Goal: Task Accomplishment & Management: Use online tool/utility

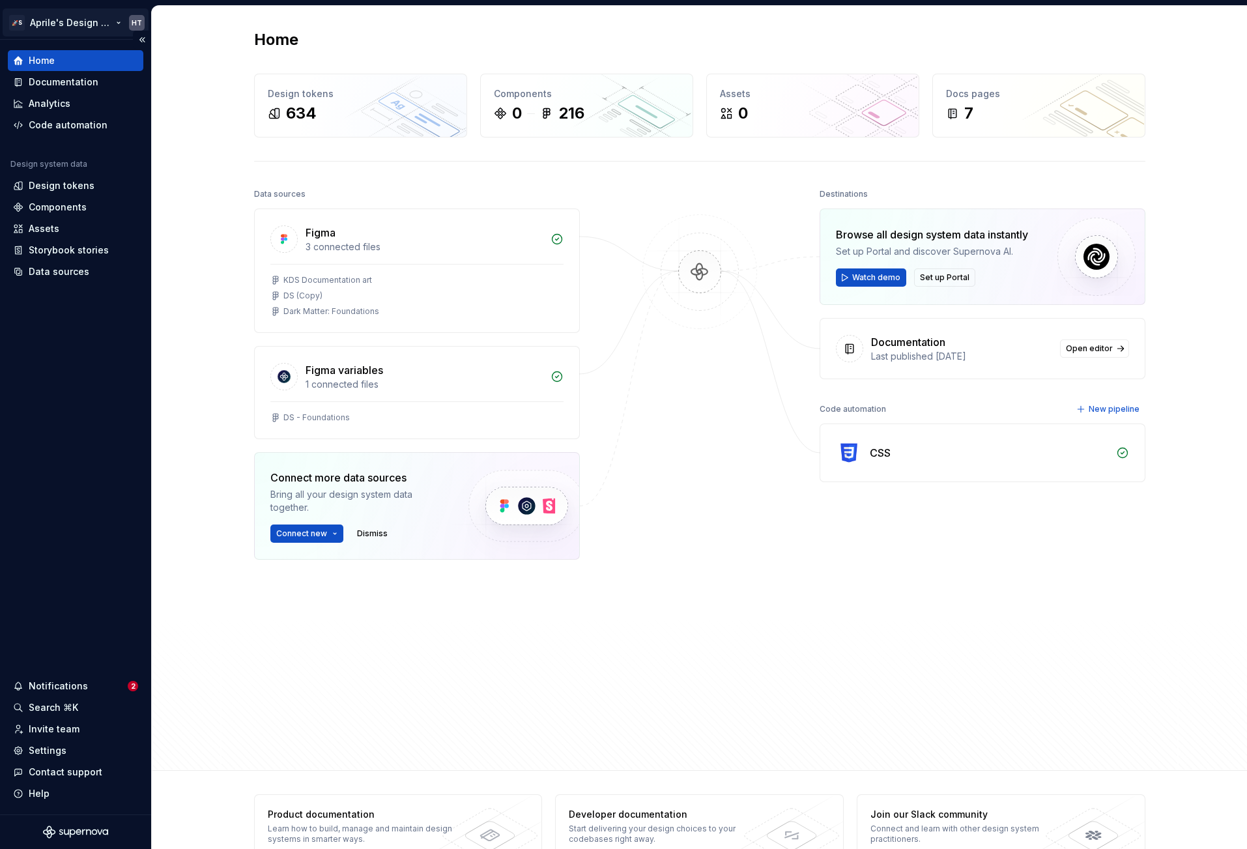
click at [78, 16] on html "🚀S Aprile's Design System HT Home Documentation Analytics Code automation Desig…" at bounding box center [623, 424] width 1247 height 849
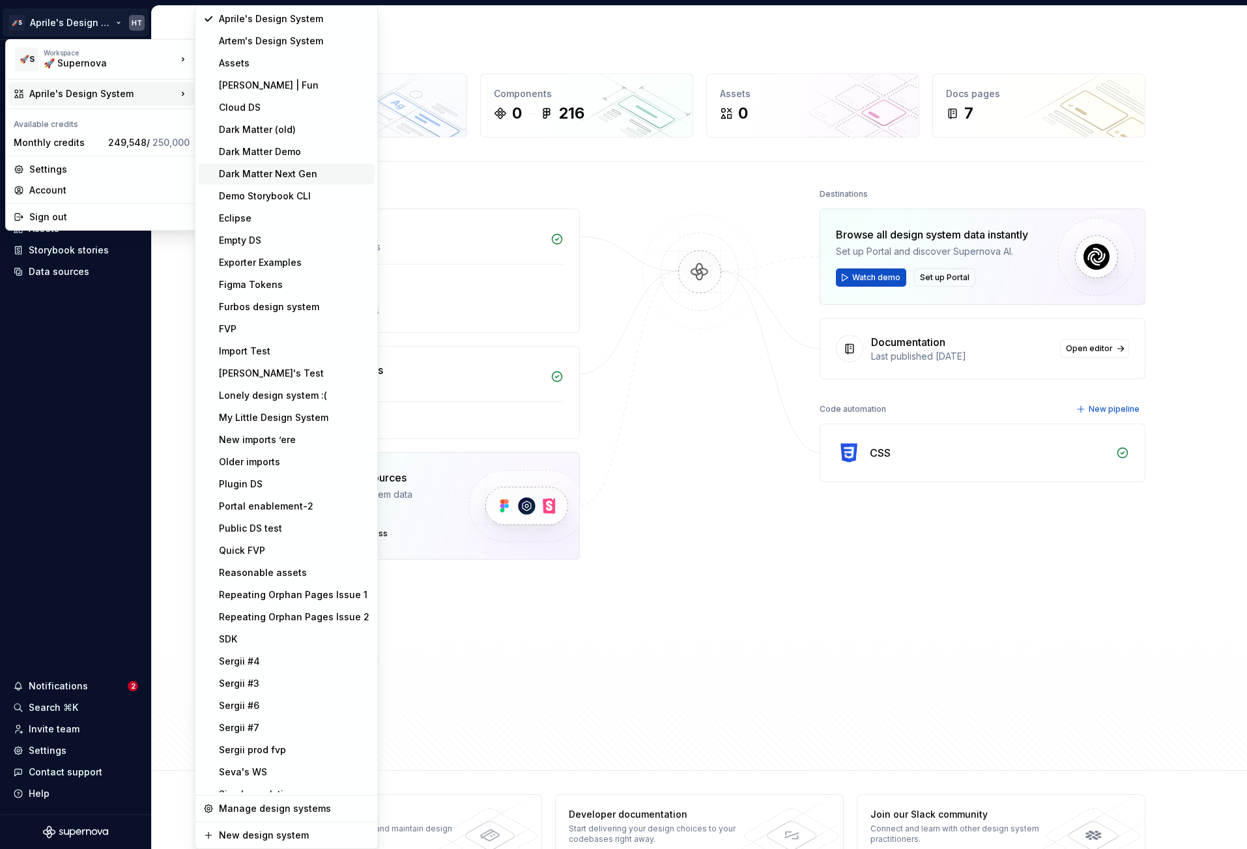
click at [287, 168] on div "Dark Matter Next Gen" at bounding box center [294, 173] width 151 height 13
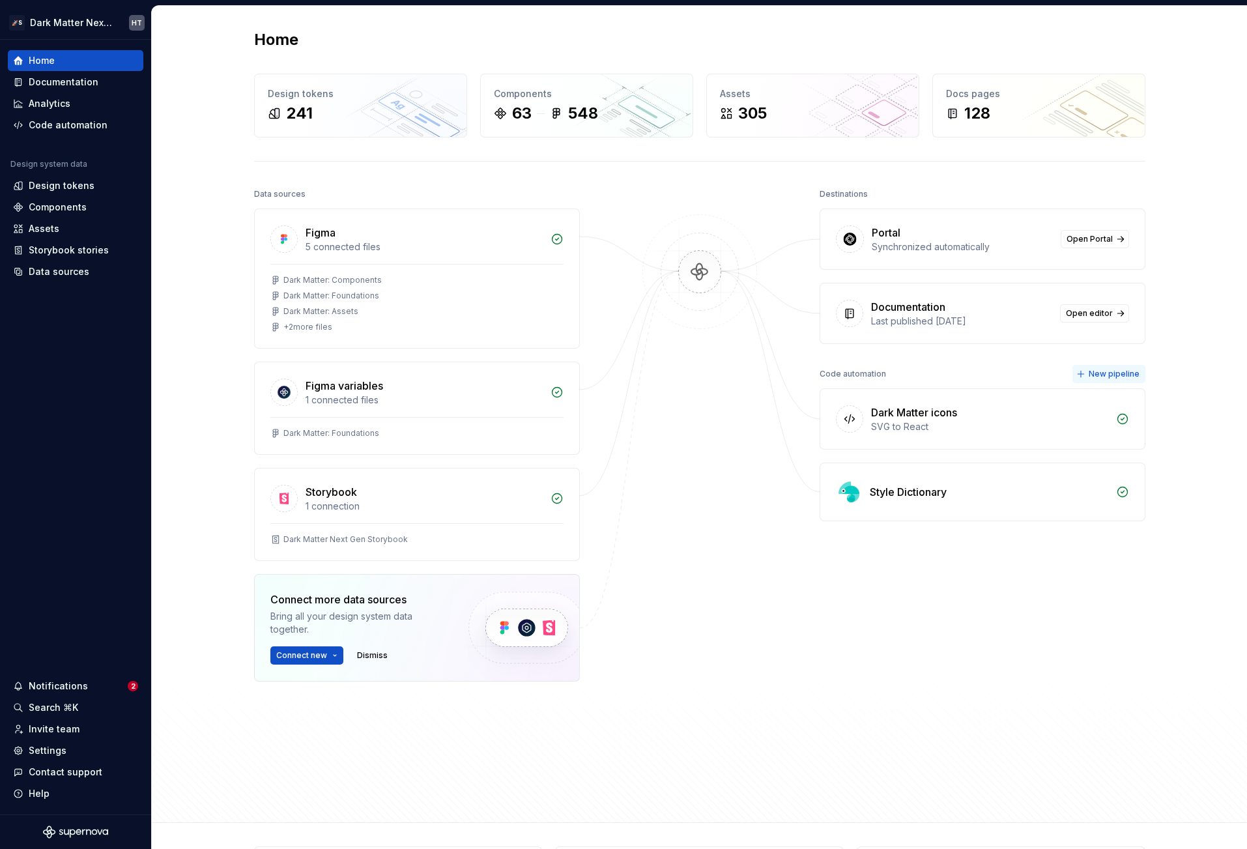
click at [1099, 375] on span "New pipeline" at bounding box center [1114, 374] width 51 height 10
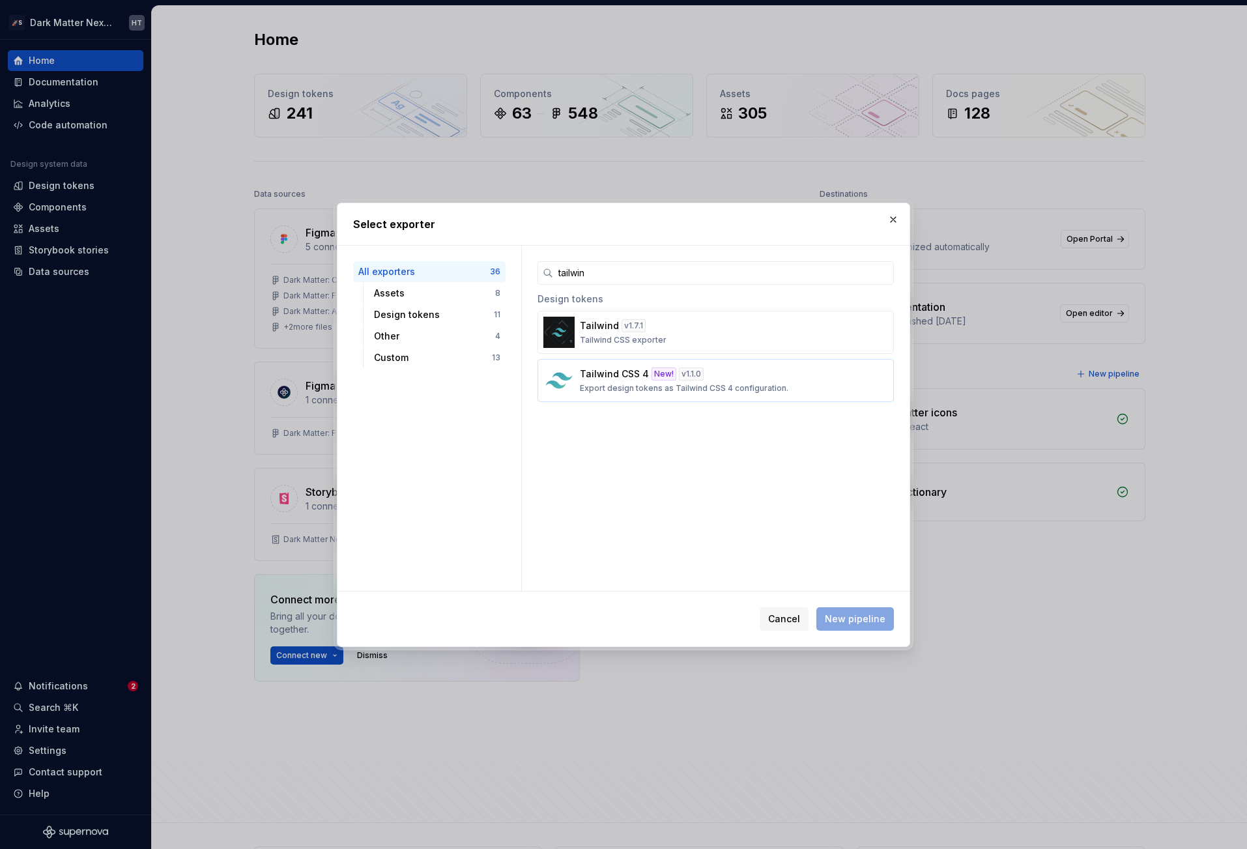
type input "tailwin"
click at [629, 395] on button "Tailwind CSS 4 New! v 1.1.0 Export design tokens as Tailwind CSS 4 configuratio…" at bounding box center [716, 380] width 356 height 43
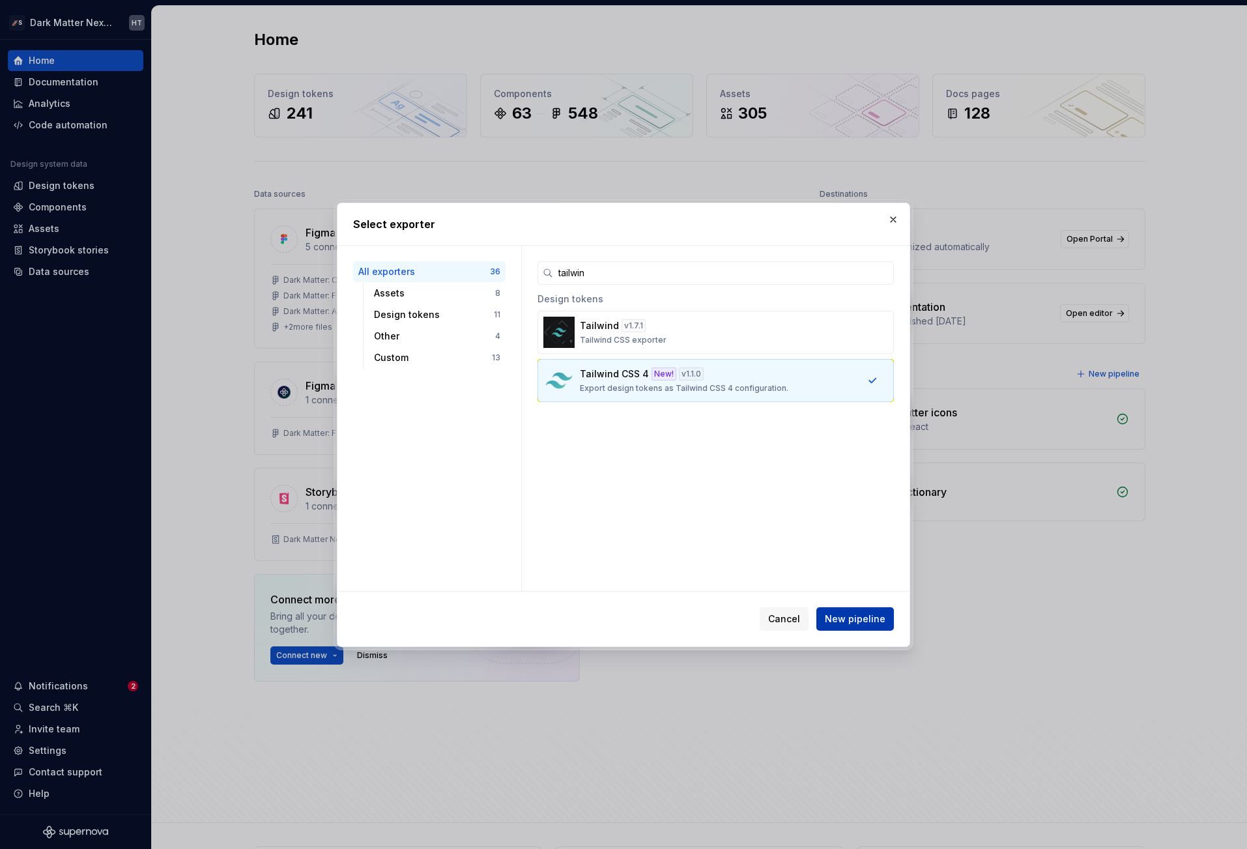
click at [847, 613] on span "New pipeline" at bounding box center [855, 619] width 61 height 13
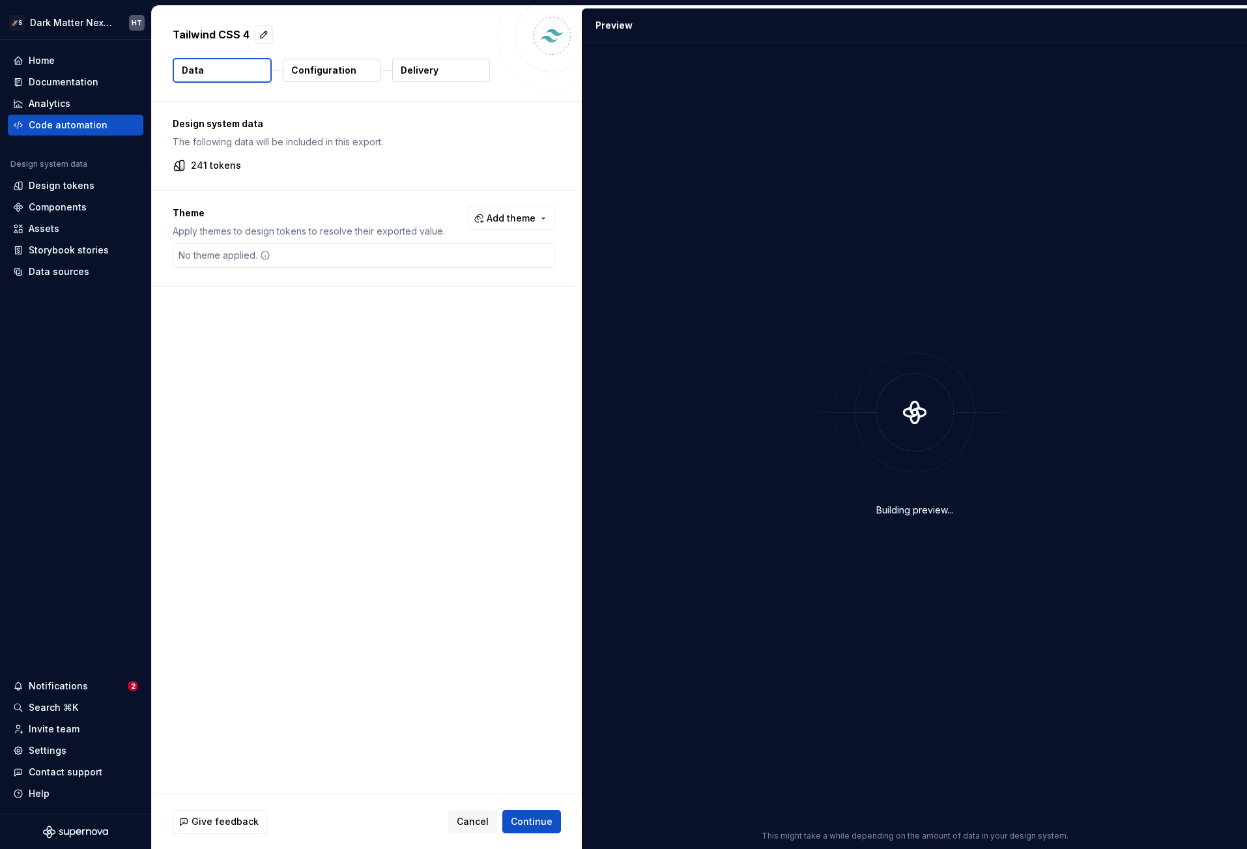
click at [335, 68] on p "Configuration" at bounding box center [323, 70] width 65 height 13
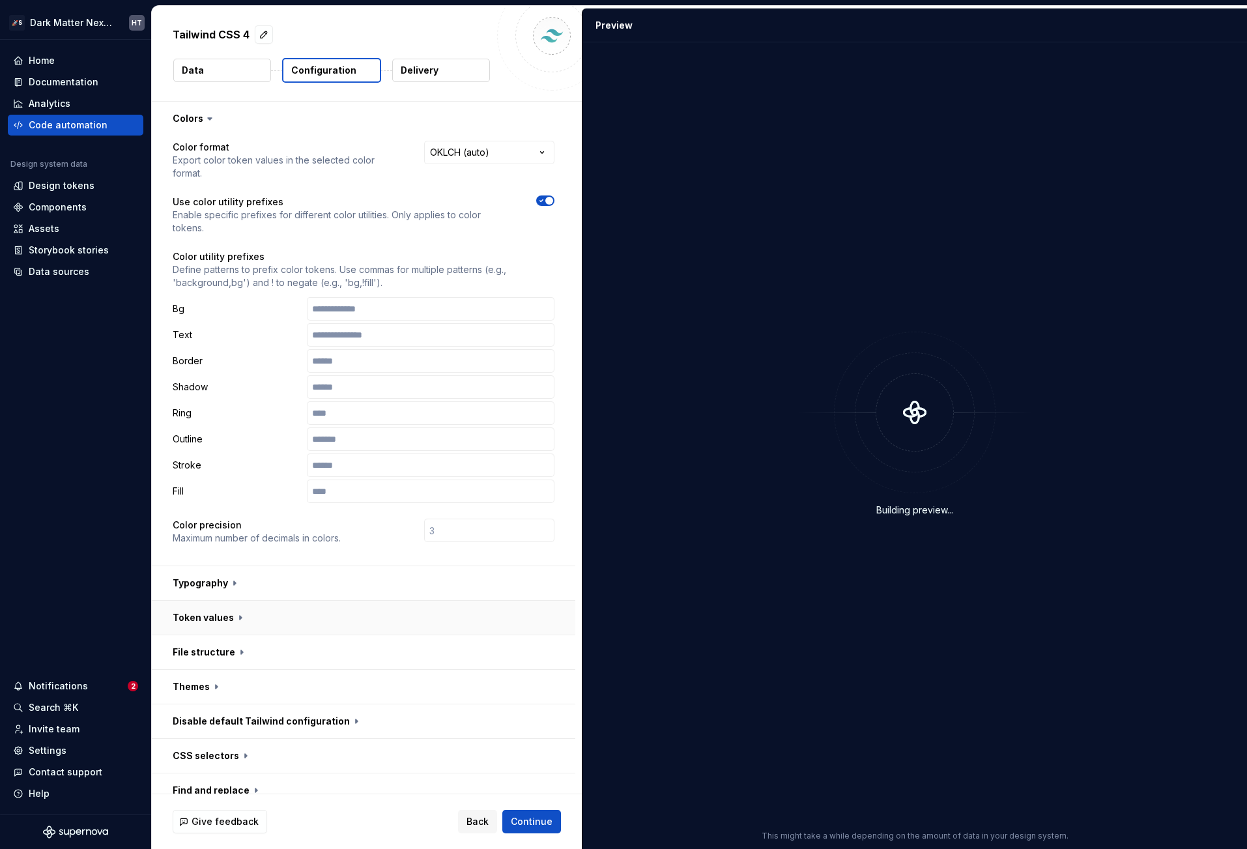
scroll to position [83, 0]
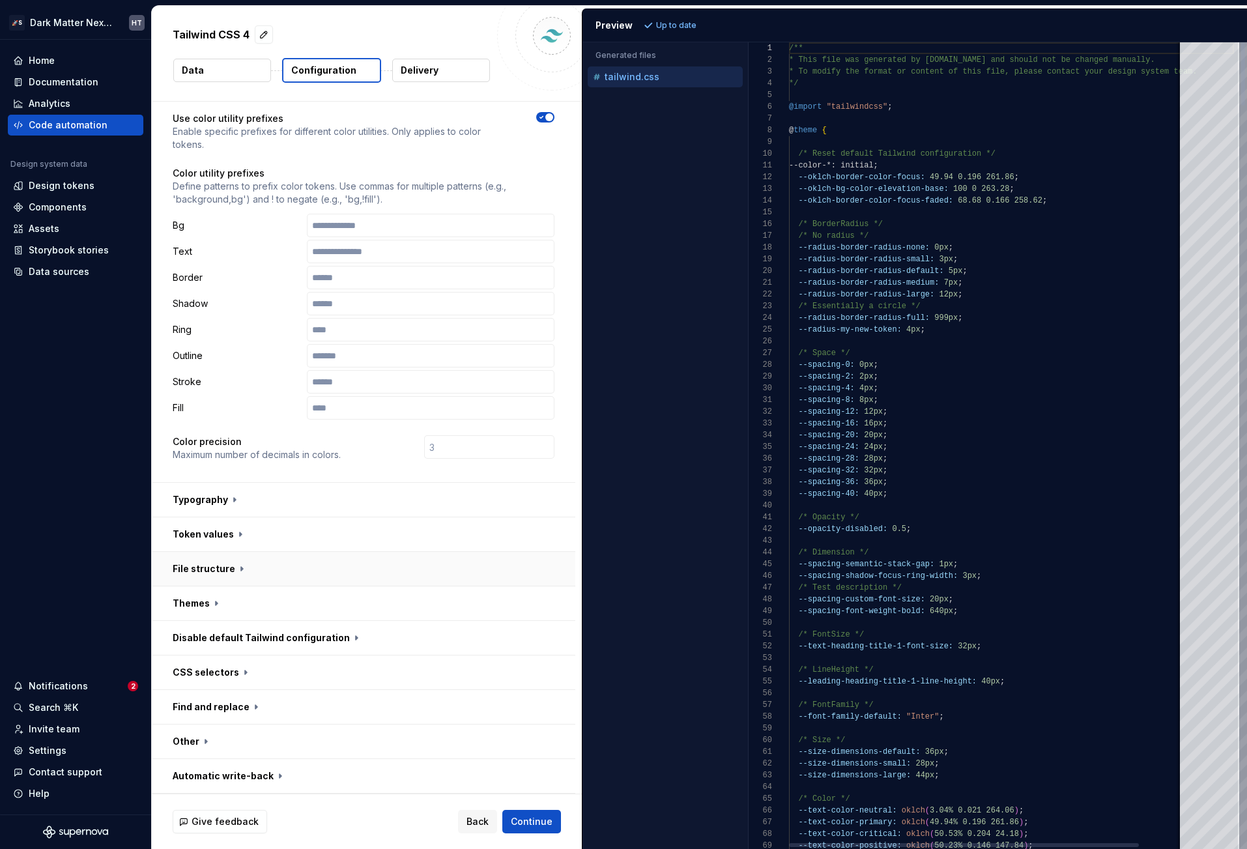
click at [316, 570] on button "button" at bounding box center [364, 569] width 424 height 34
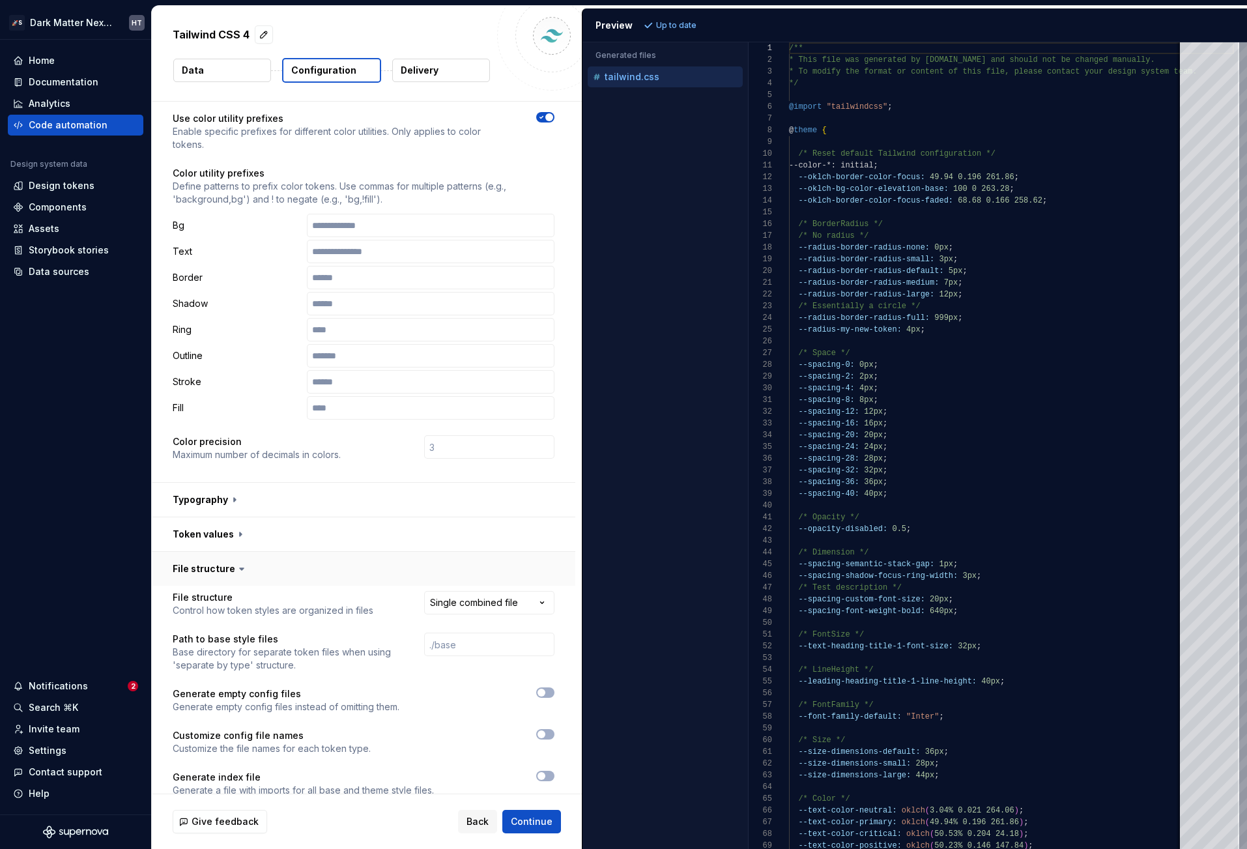
scroll to position [315, 0]
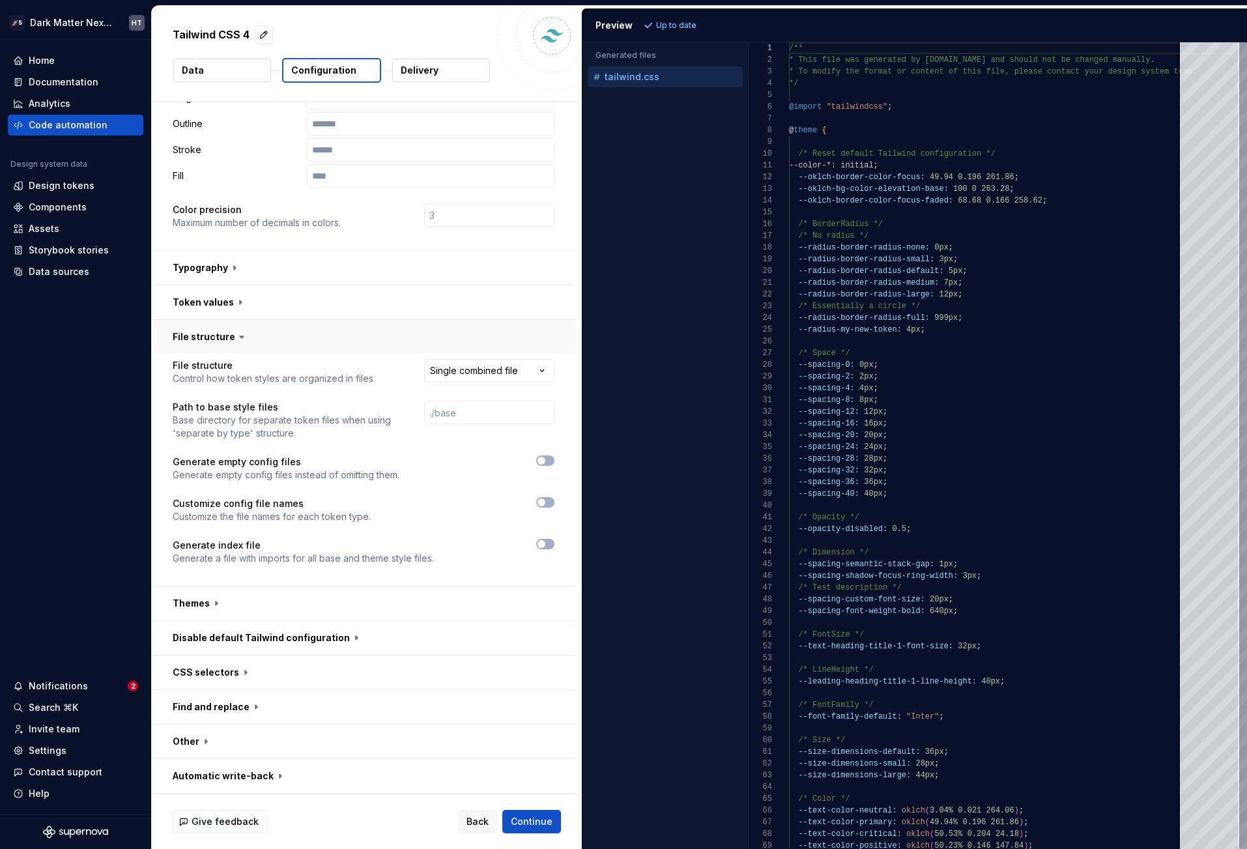
click at [250, 324] on button "button" at bounding box center [364, 337] width 424 height 34
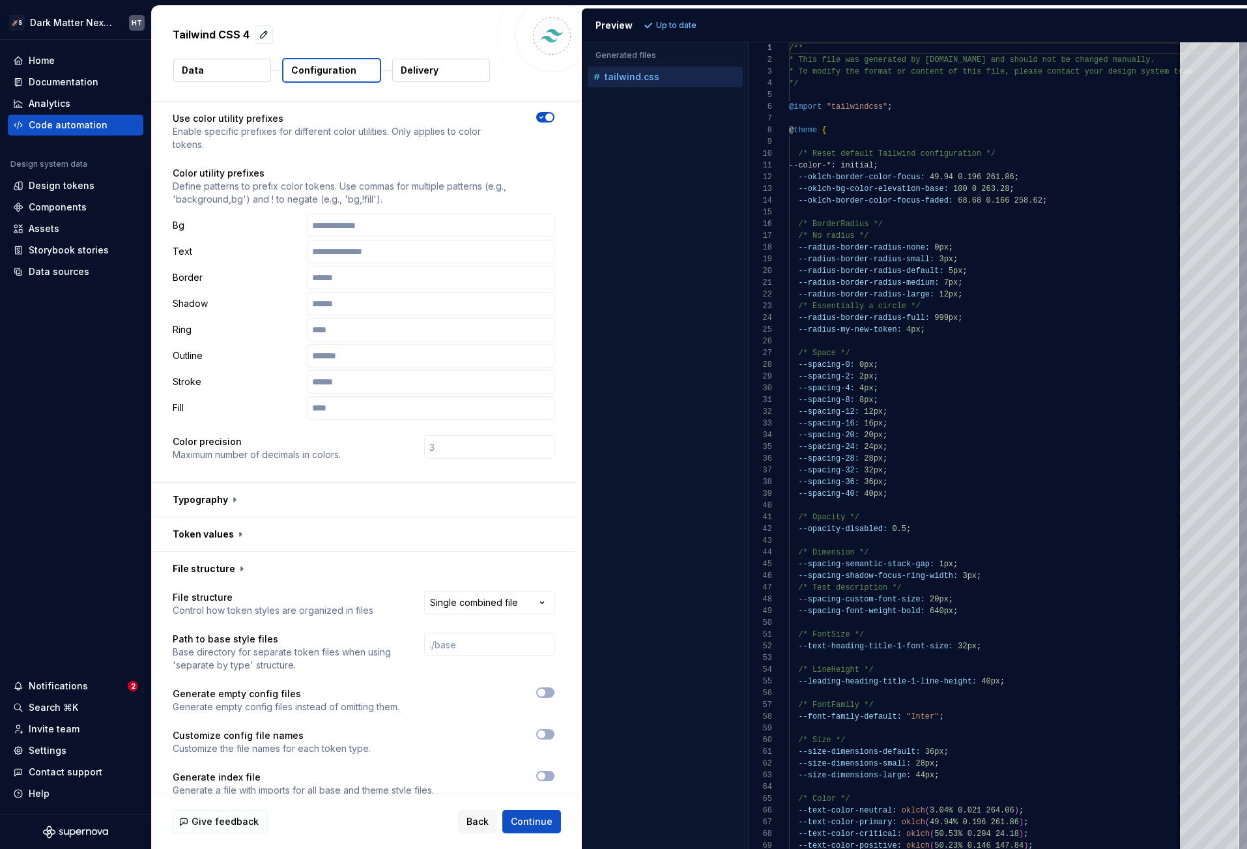
scroll to position [83, 0]
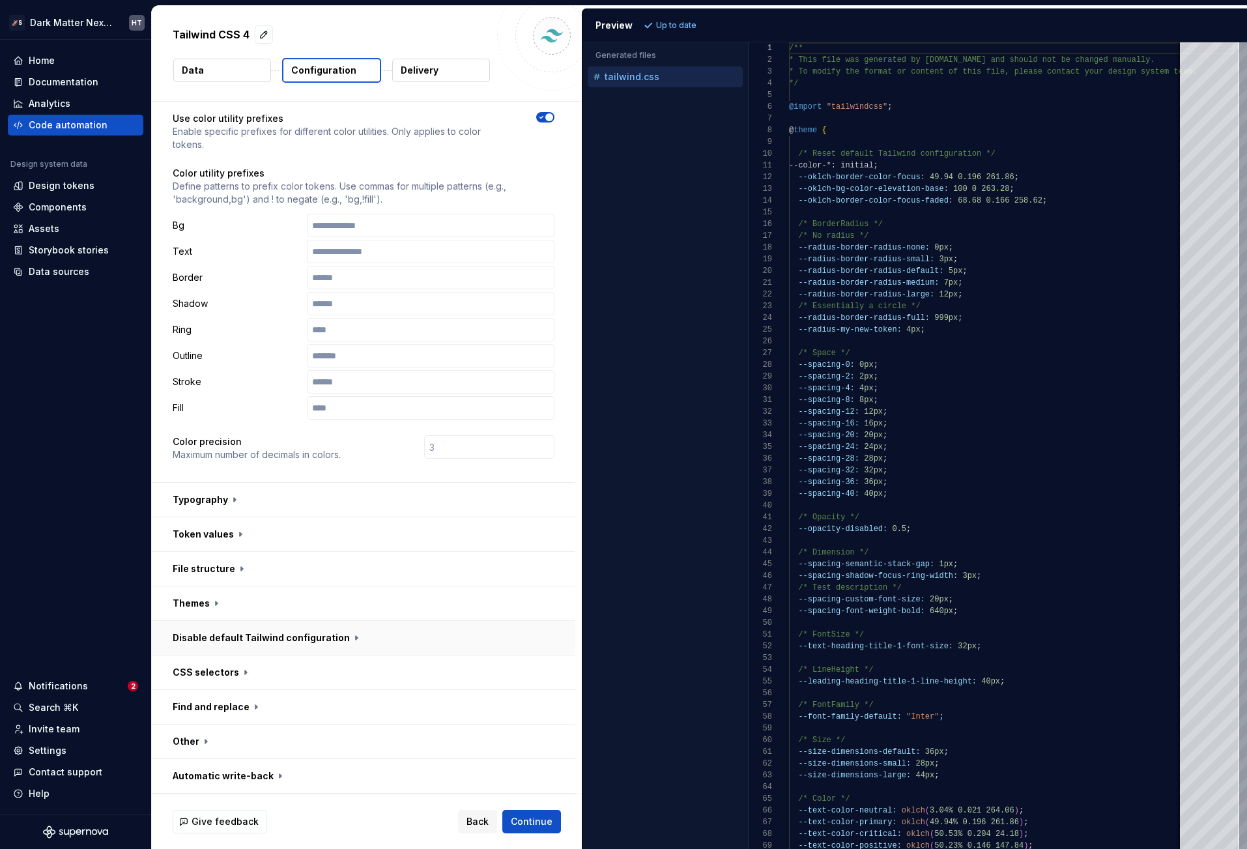
click at [310, 645] on button "button" at bounding box center [364, 638] width 424 height 34
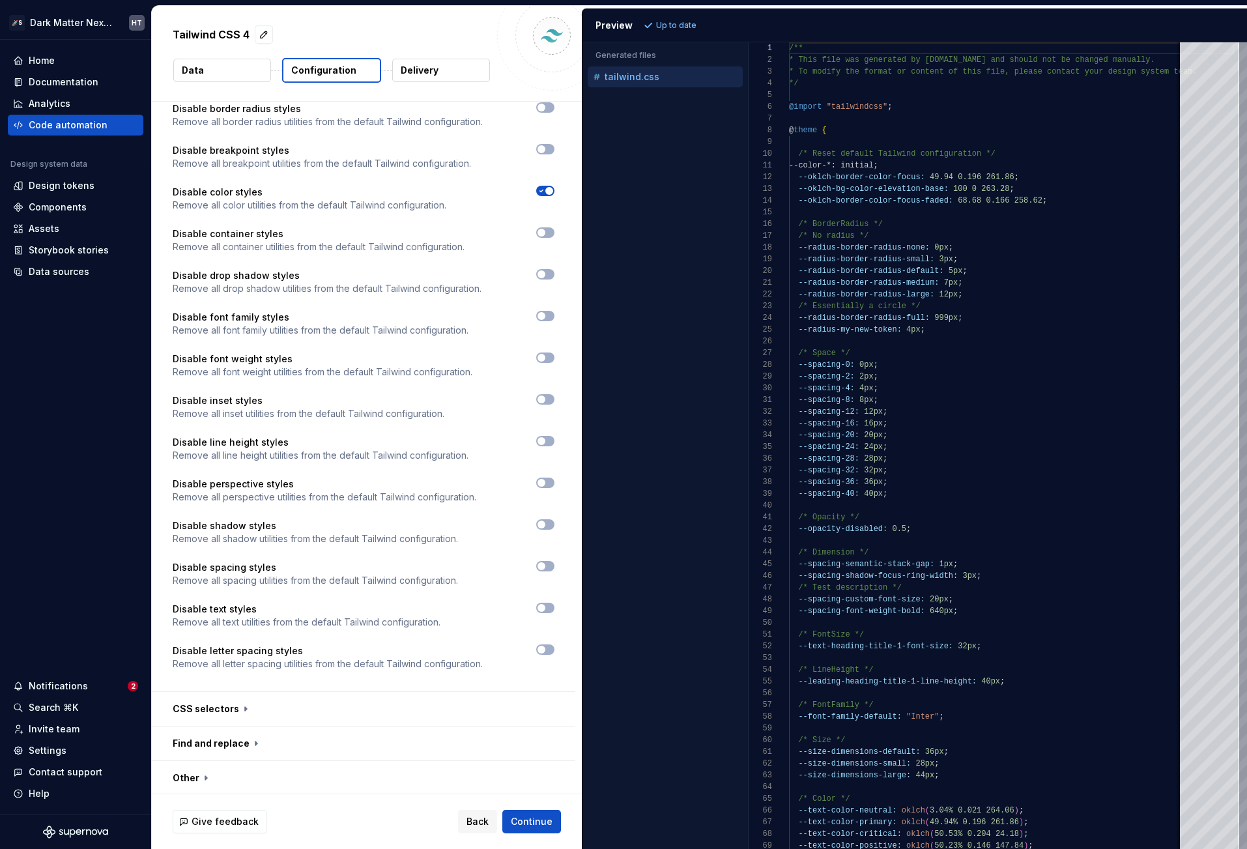
scroll to position [803, 0]
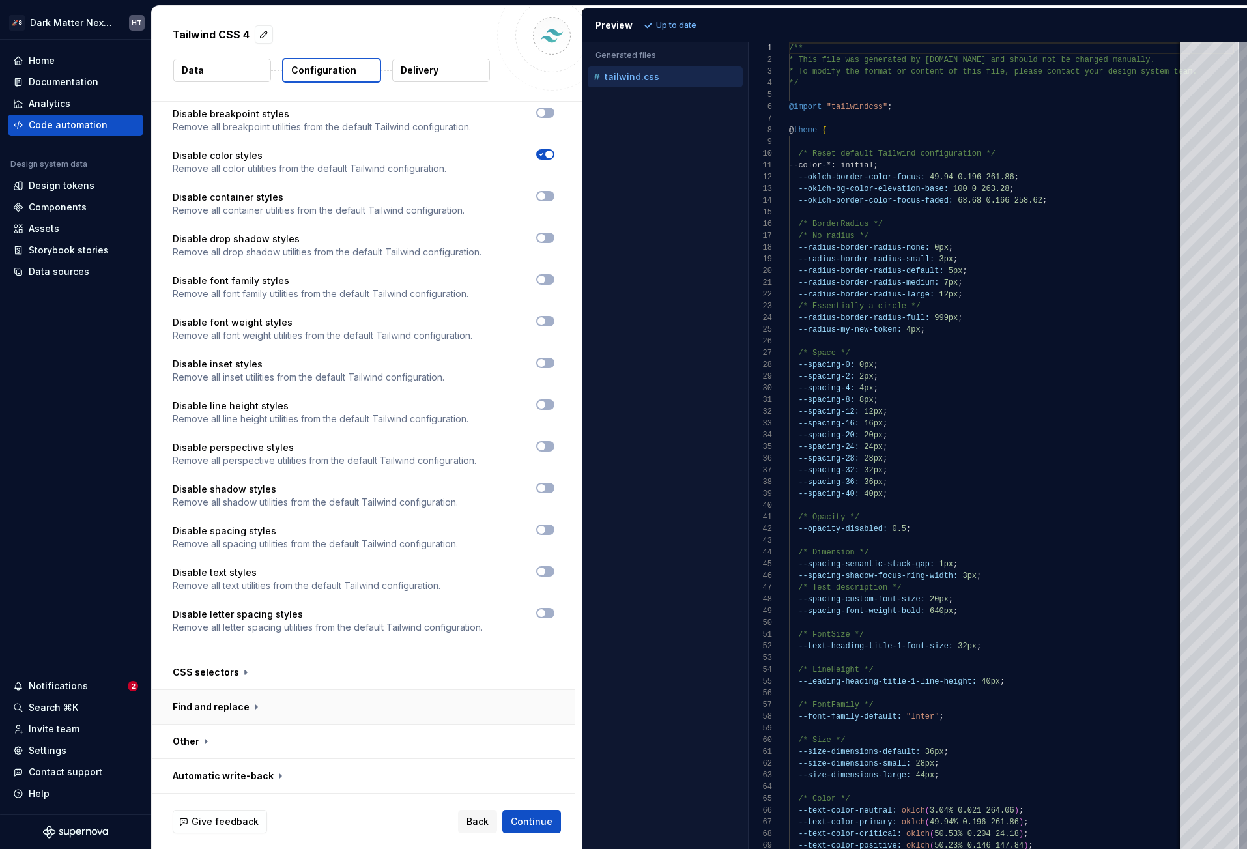
click at [302, 713] on button "button" at bounding box center [364, 707] width 424 height 34
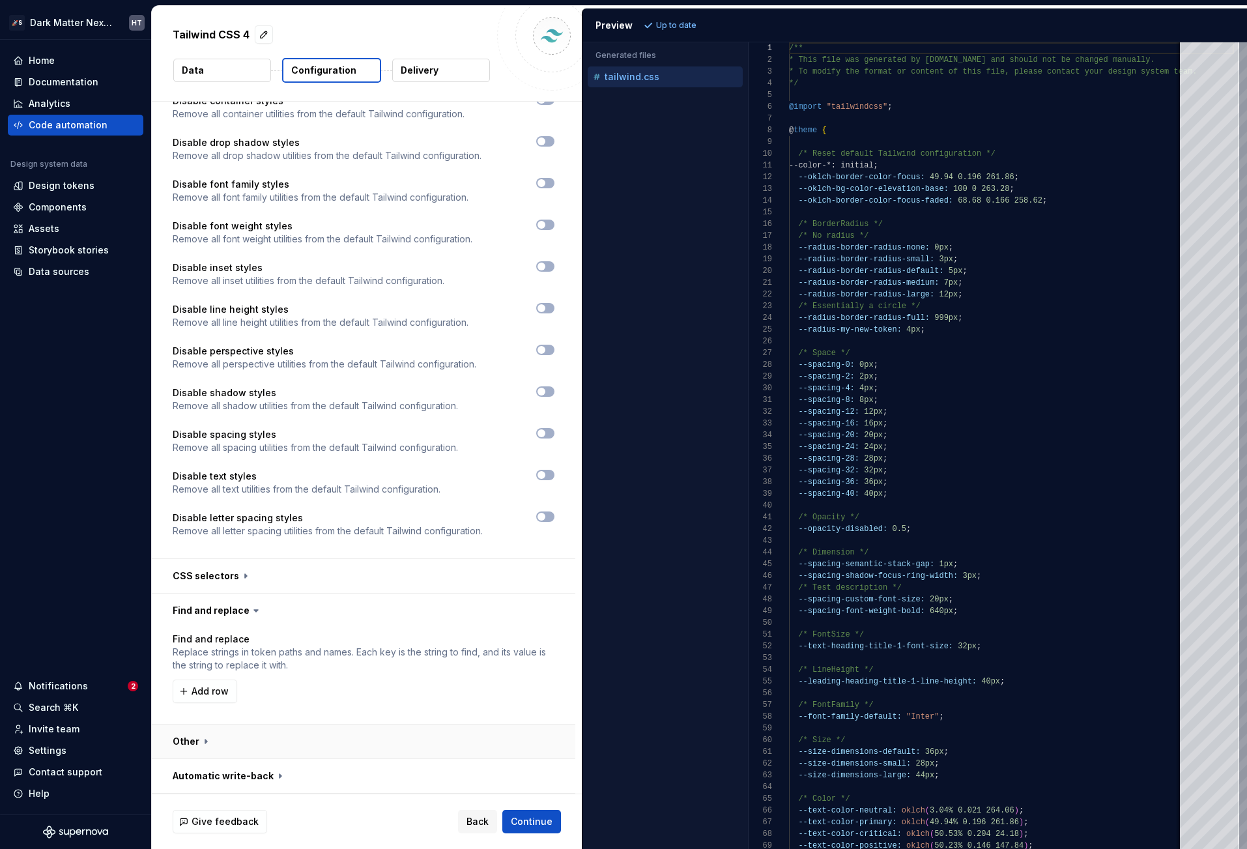
click at [291, 747] on button "button" at bounding box center [364, 742] width 424 height 34
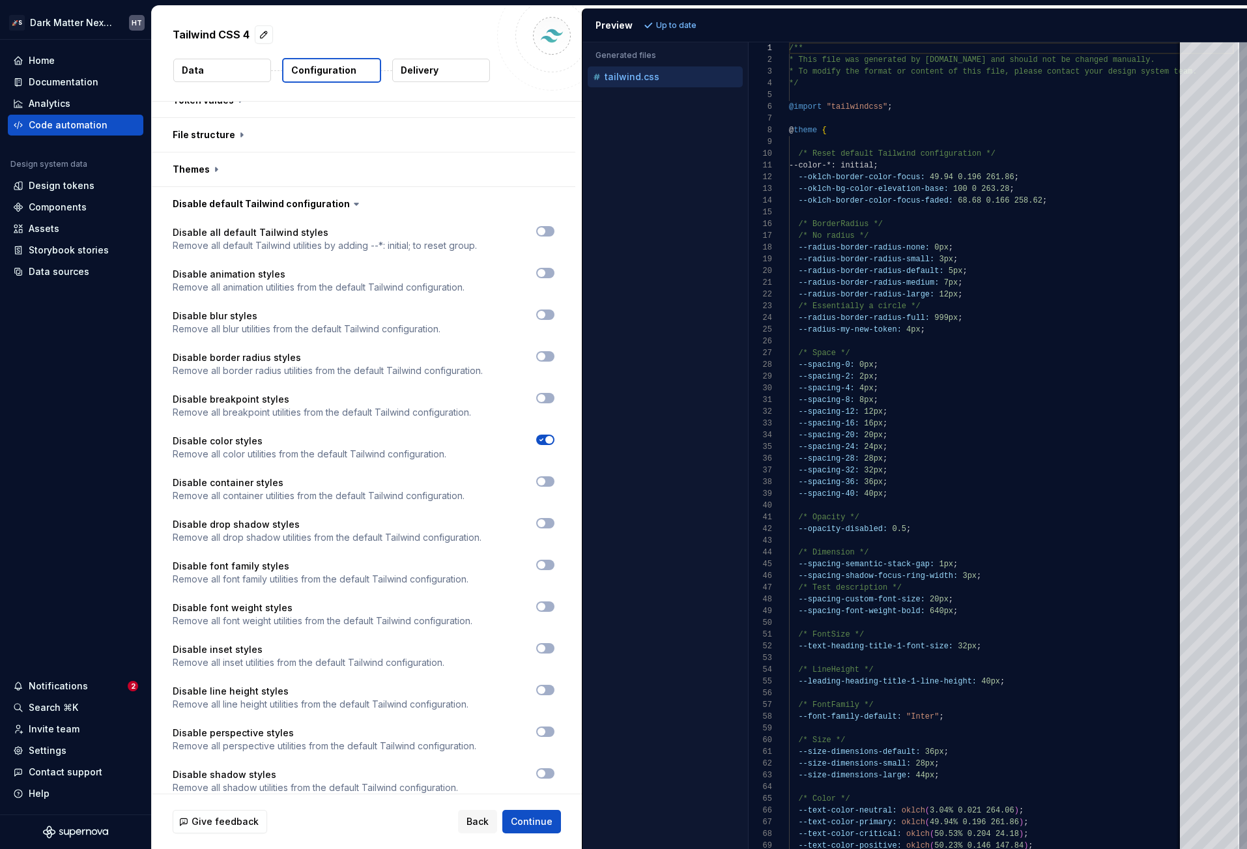
scroll to position [180, 0]
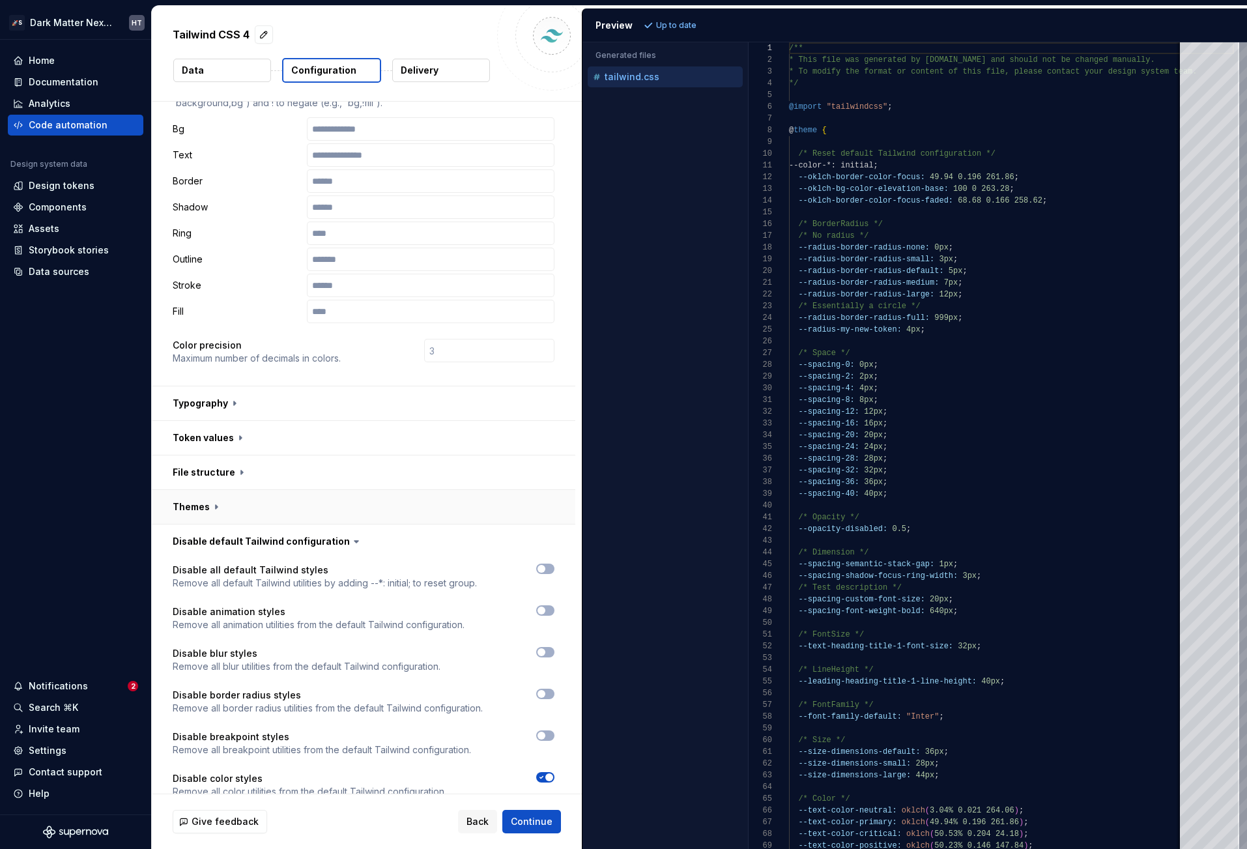
click at [242, 514] on button "button" at bounding box center [364, 507] width 424 height 34
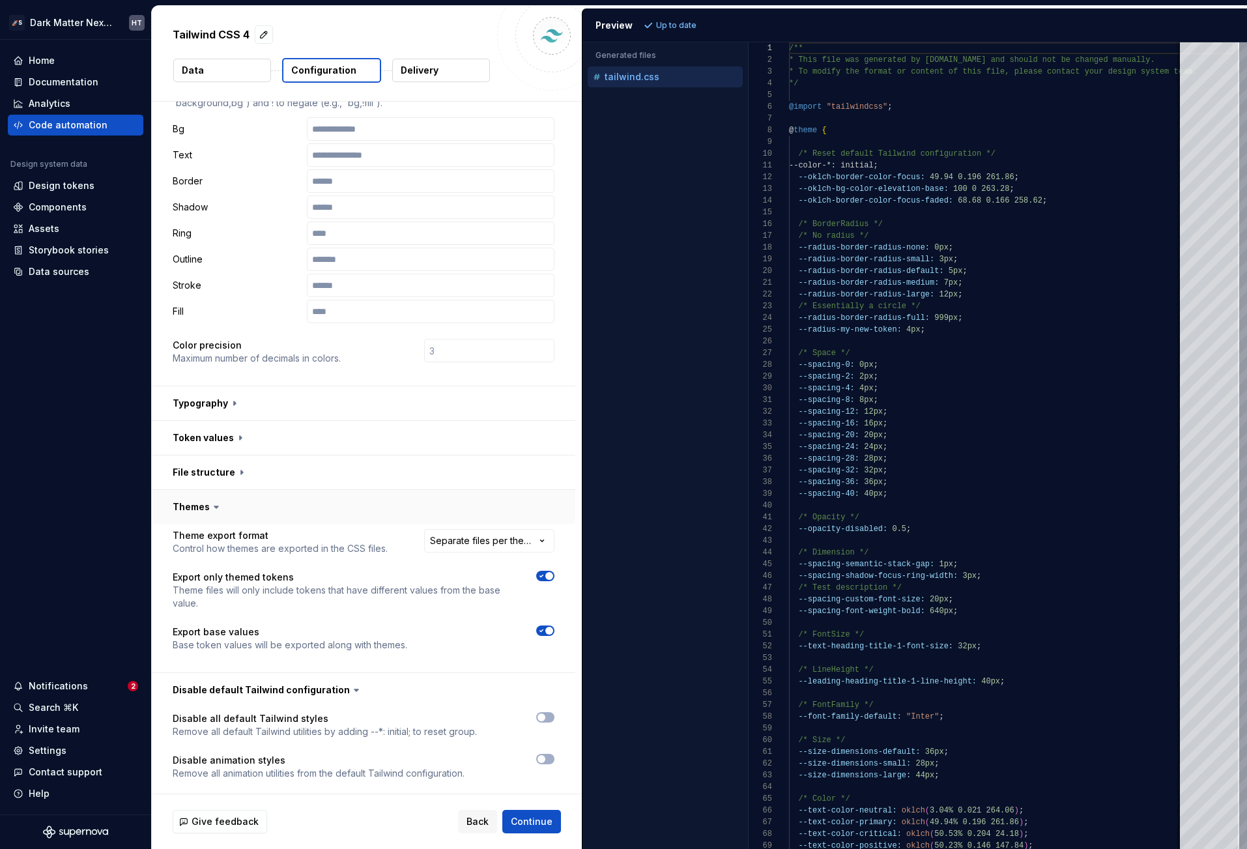
click at [242, 514] on button "button" at bounding box center [364, 507] width 424 height 34
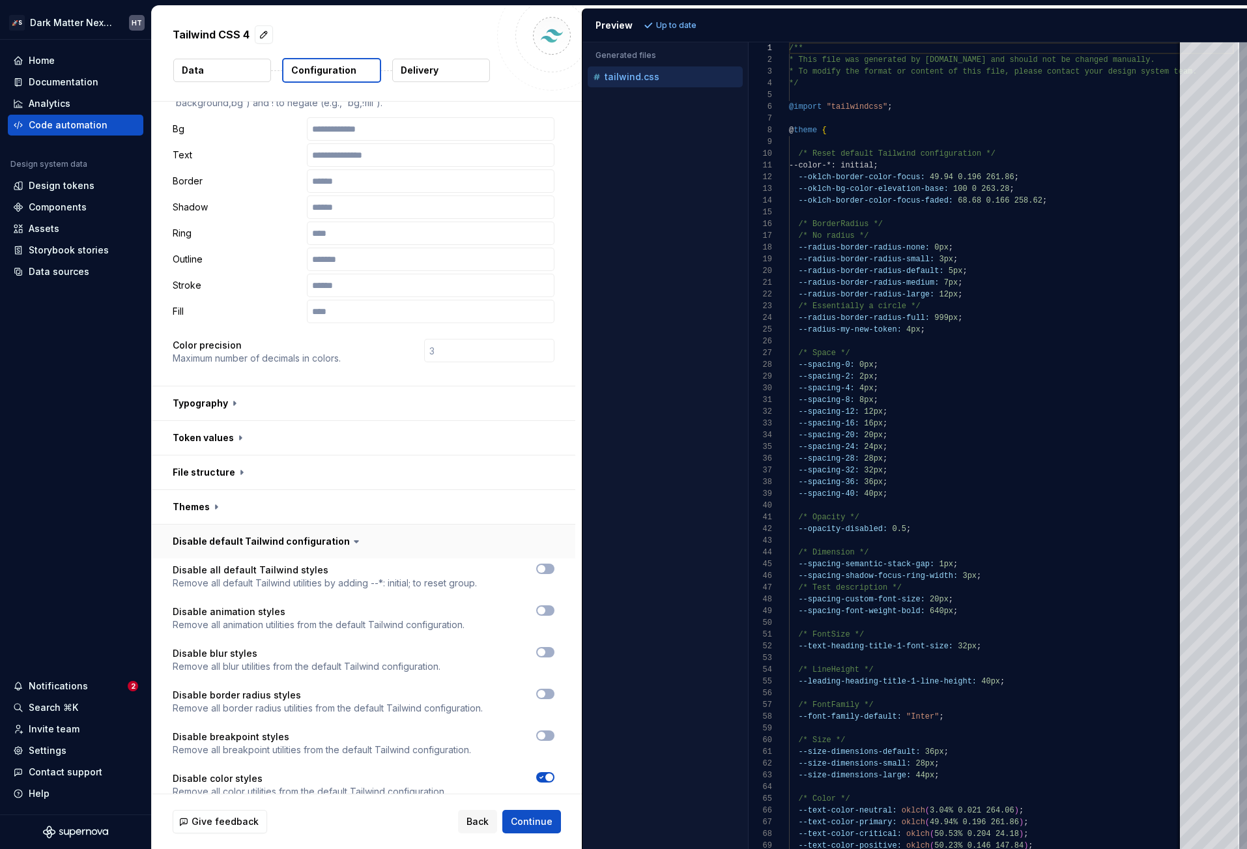
click at [242, 542] on button "button" at bounding box center [364, 542] width 424 height 34
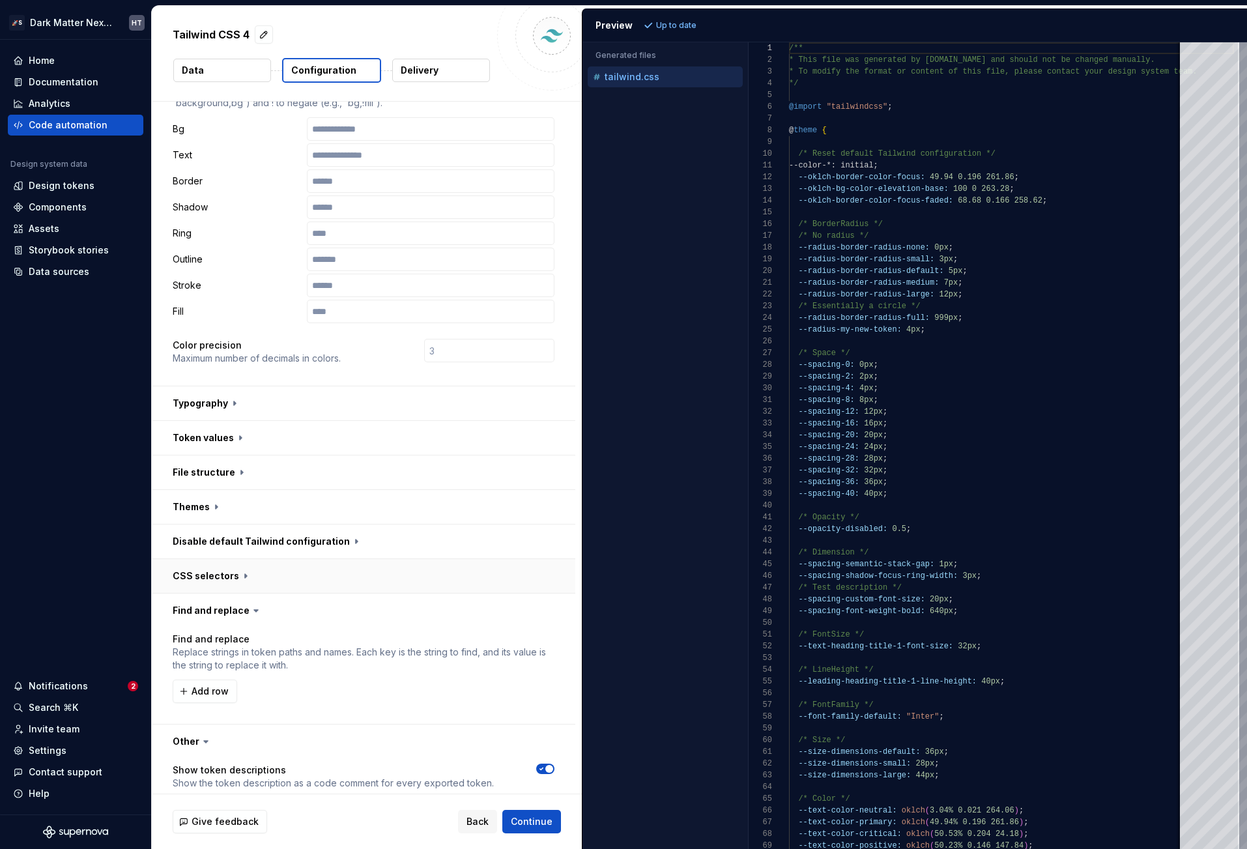
click at [261, 577] on button "button" at bounding box center [364, 576] width 424 height 34
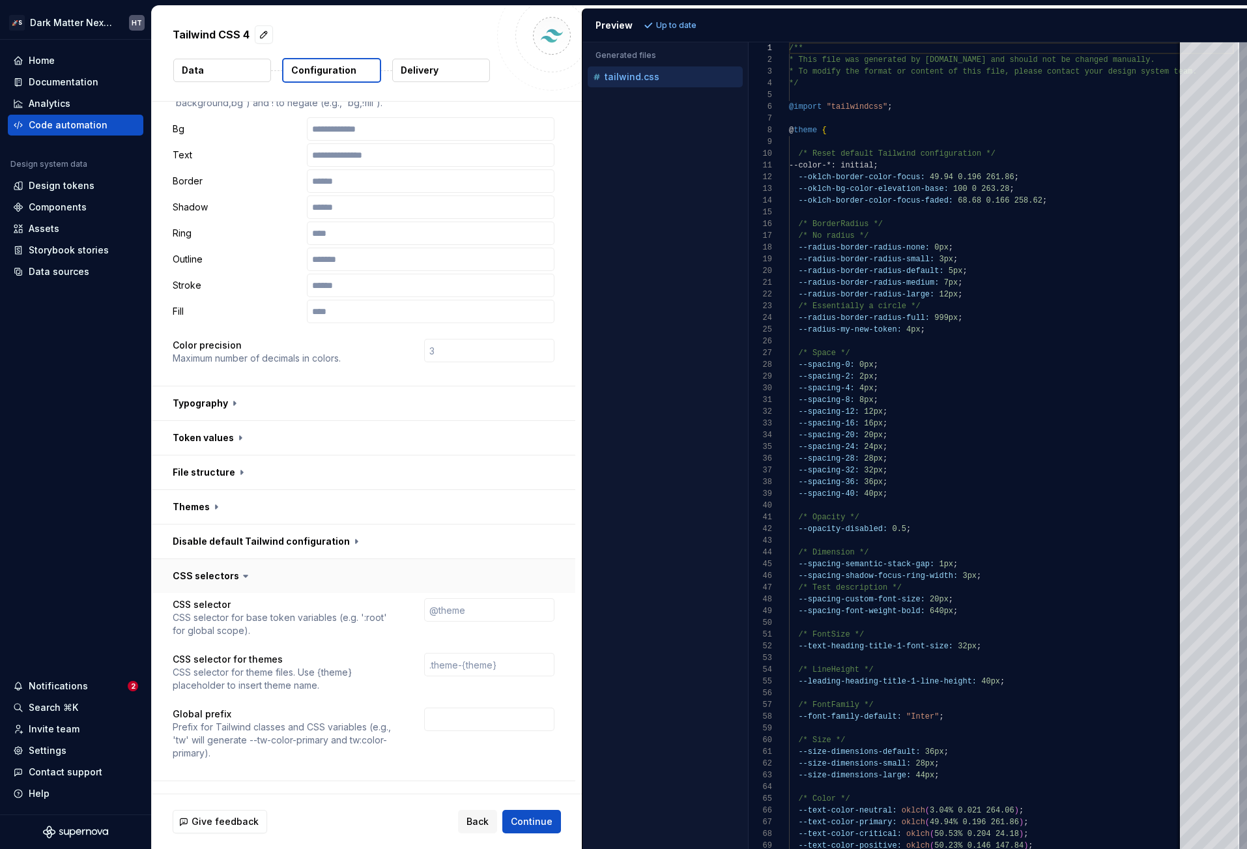
click at [261, 577] on button "button" at bounding box center [364, 576] width 424 height 34
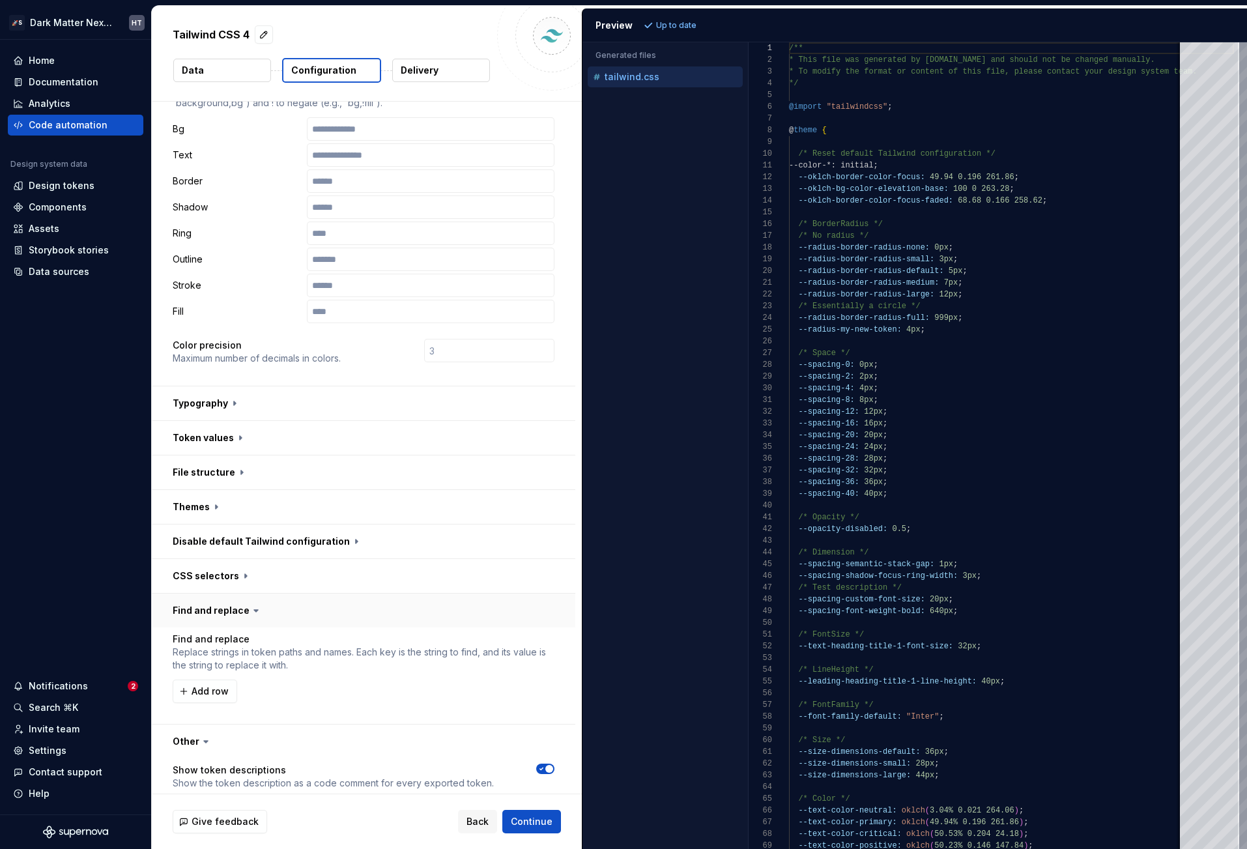
click at [261, 594] on button "button" at bounding box center [364, 611] width 424 height 34
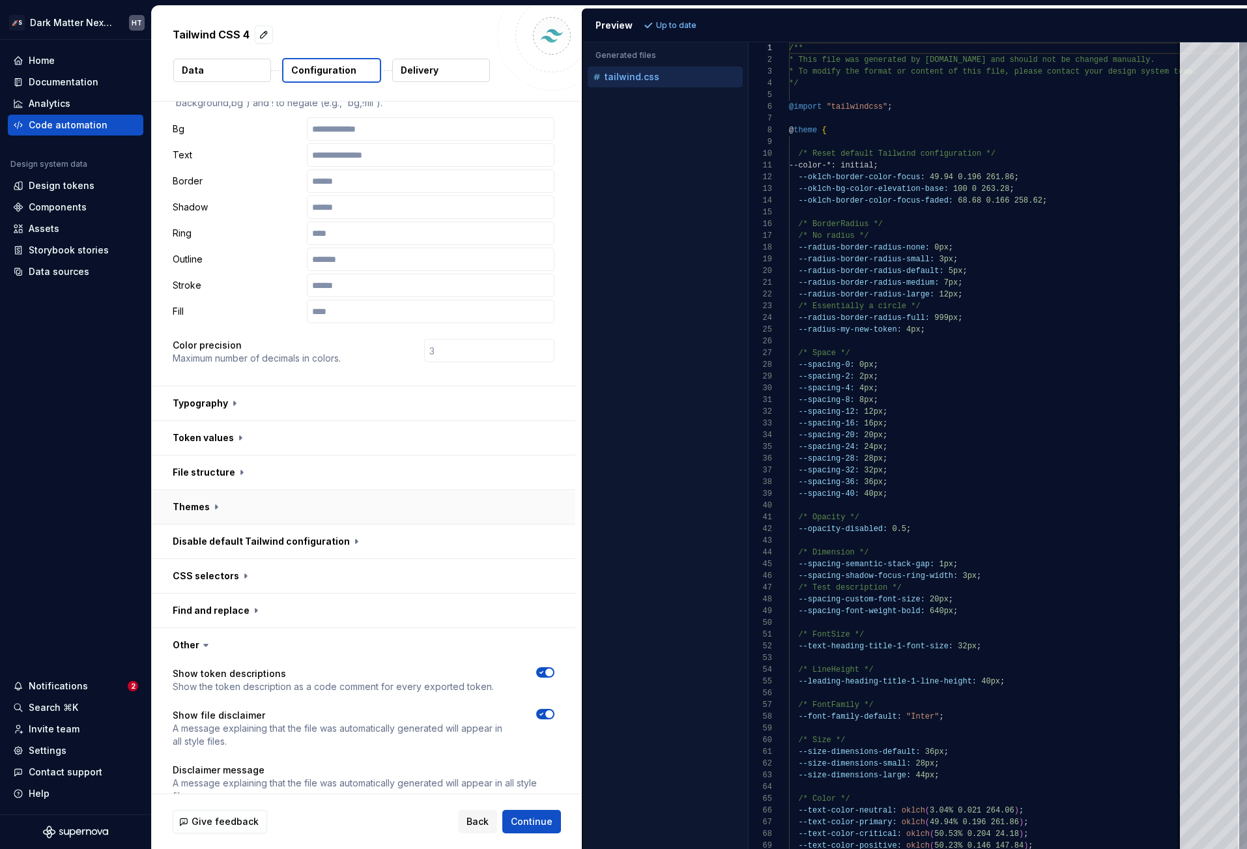
click at [278, 497] on button "button" at bounding box center [364, 507] width 424 height 34
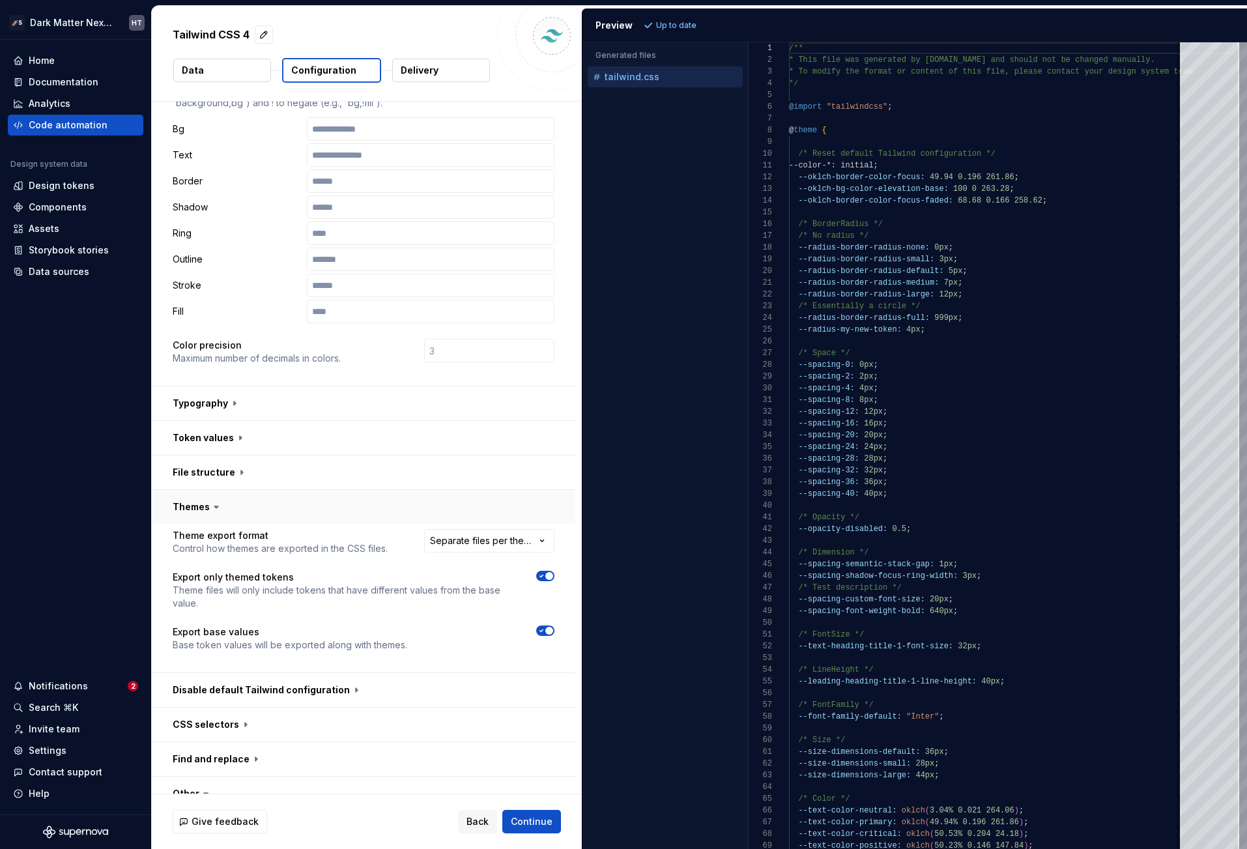
click at [278, 497] on button "button" at bounding box center [364, 507] width 424 height 34
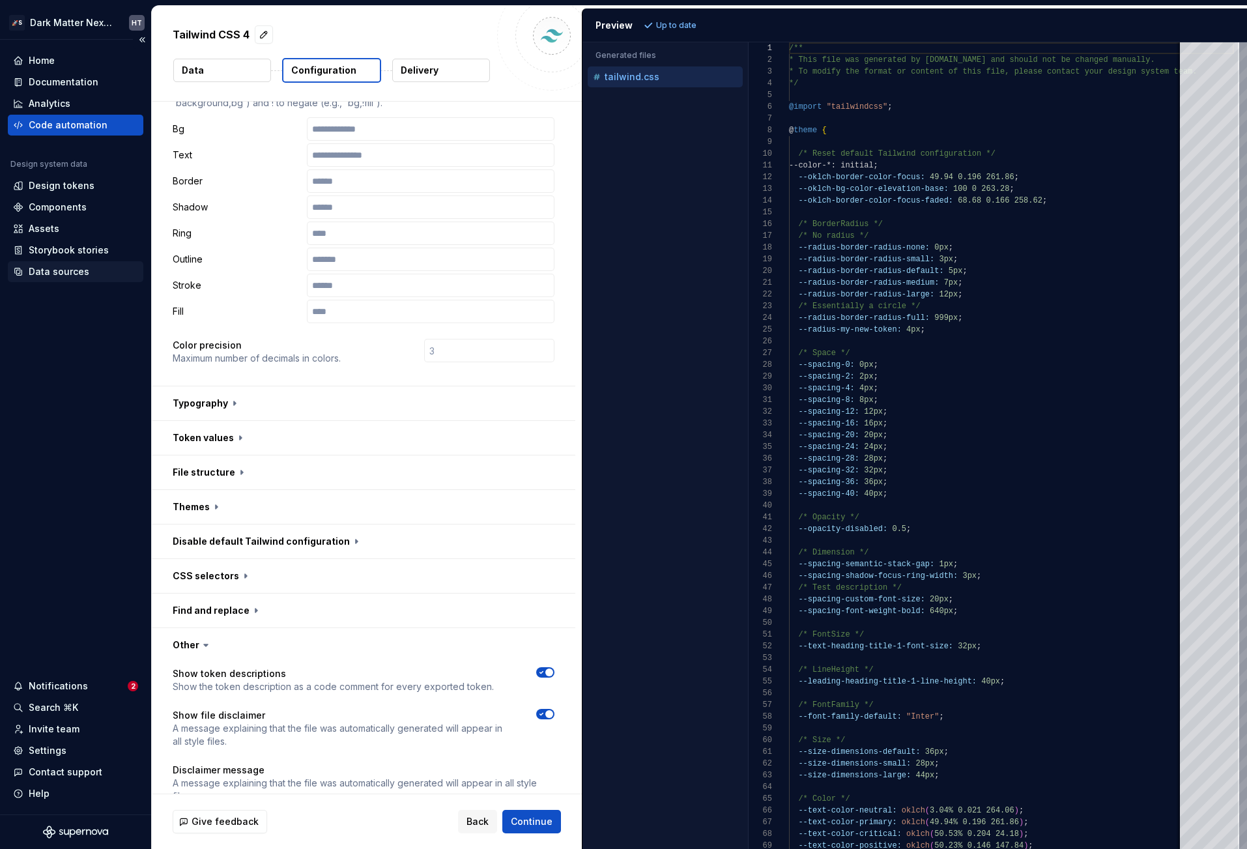
click at [57, 280] on div "Data sources" at bounding box center [76, 271] width 136 height 21
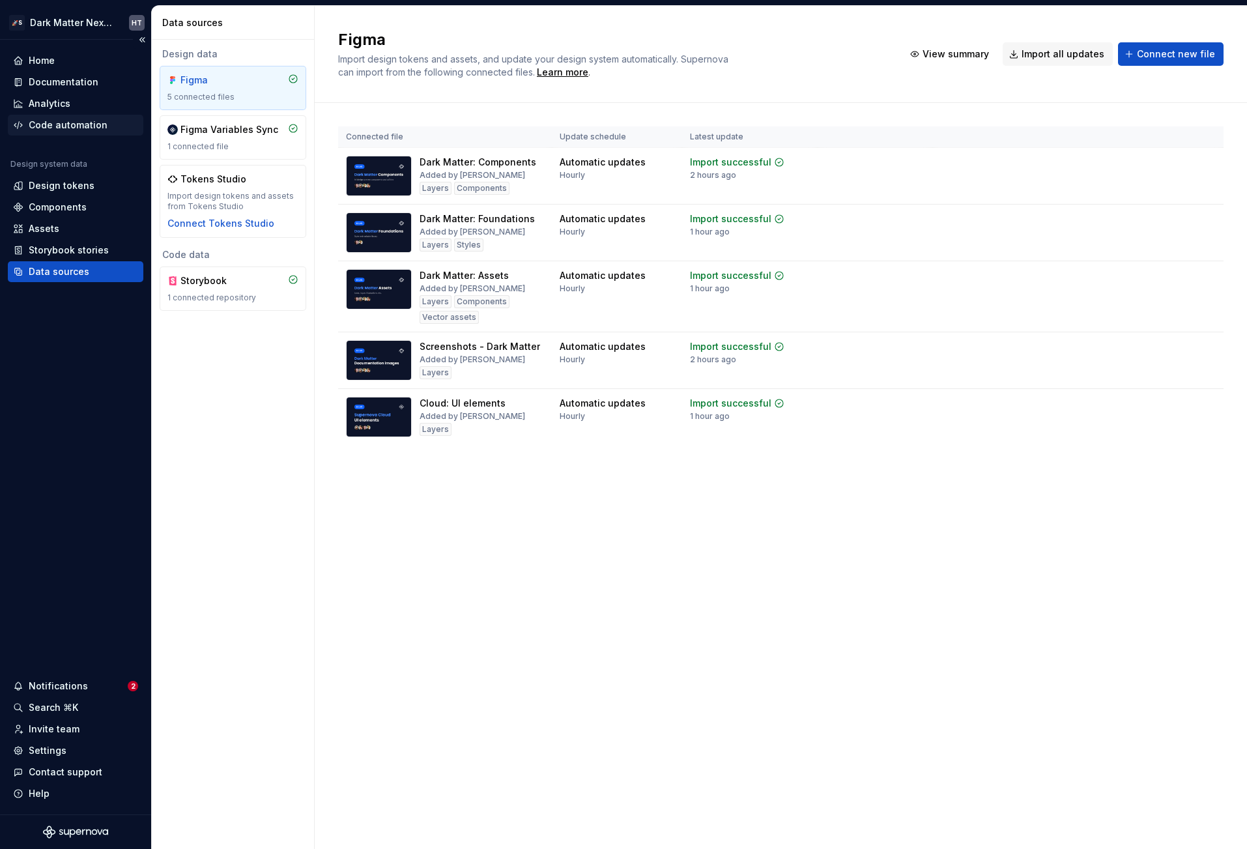
click at [71, 125] on div "Code automation" at bounding box center [68, 125] width 79 height 13
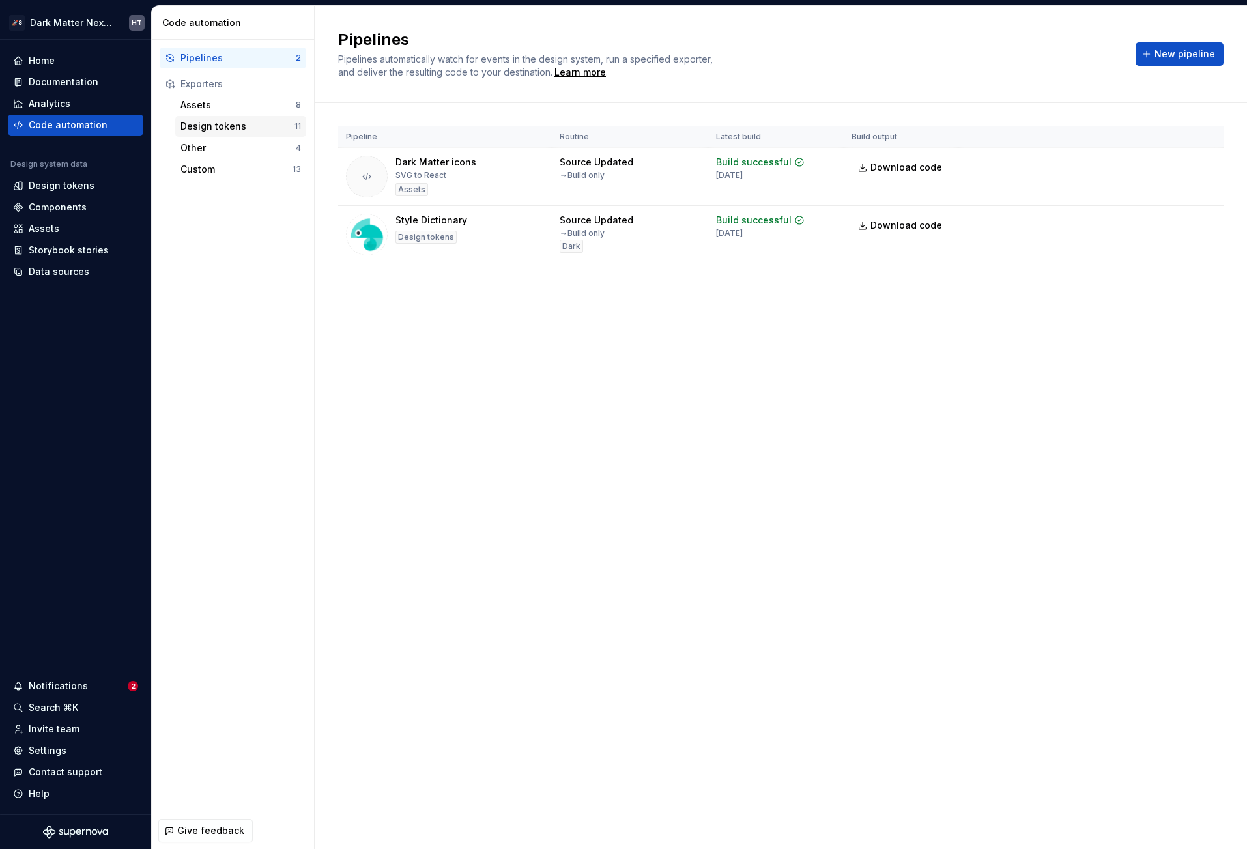
click at [240, 126] on div "Design tokens" at bounding box center [238, 126] width 114 height 13
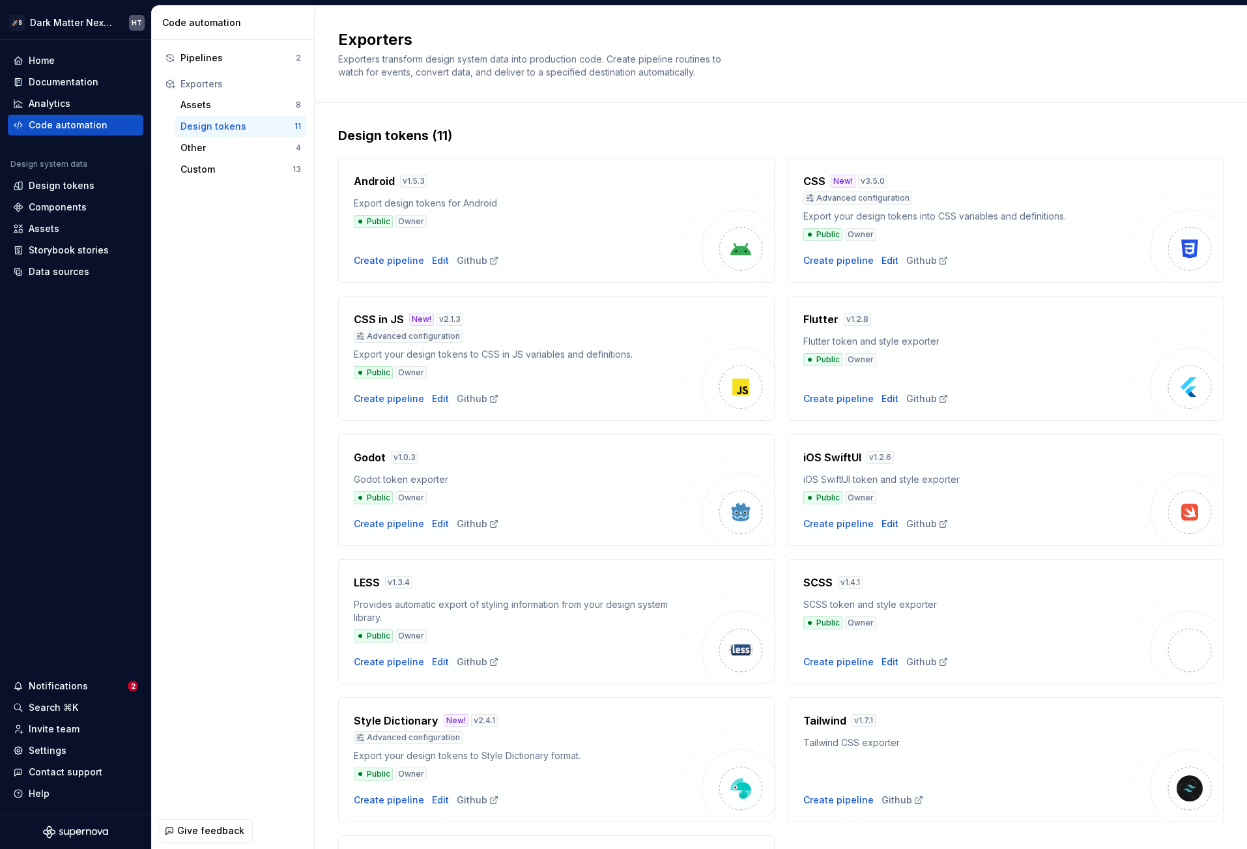
scroll to position [161, 0]
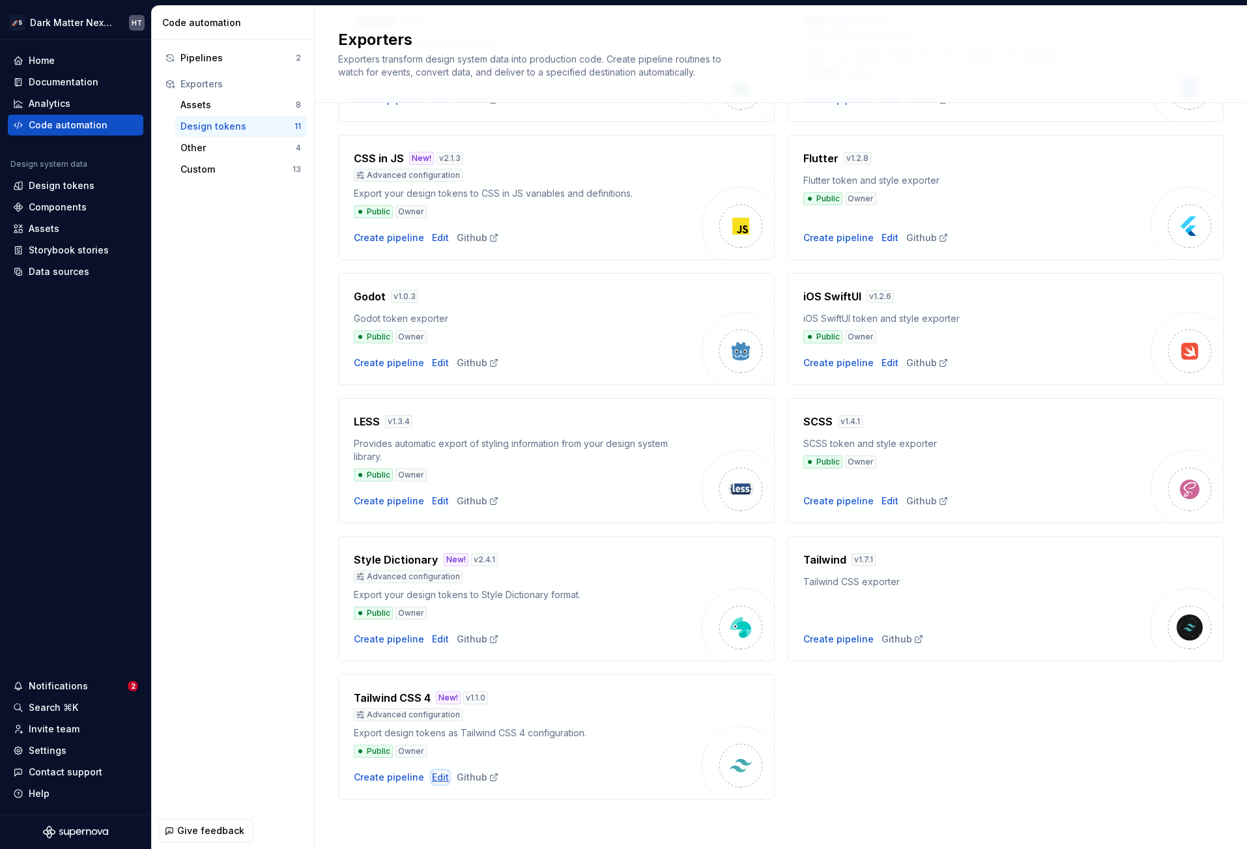
click at [435, 779] on div "Edit" at bounding box center [440, 777] width 17 height 13
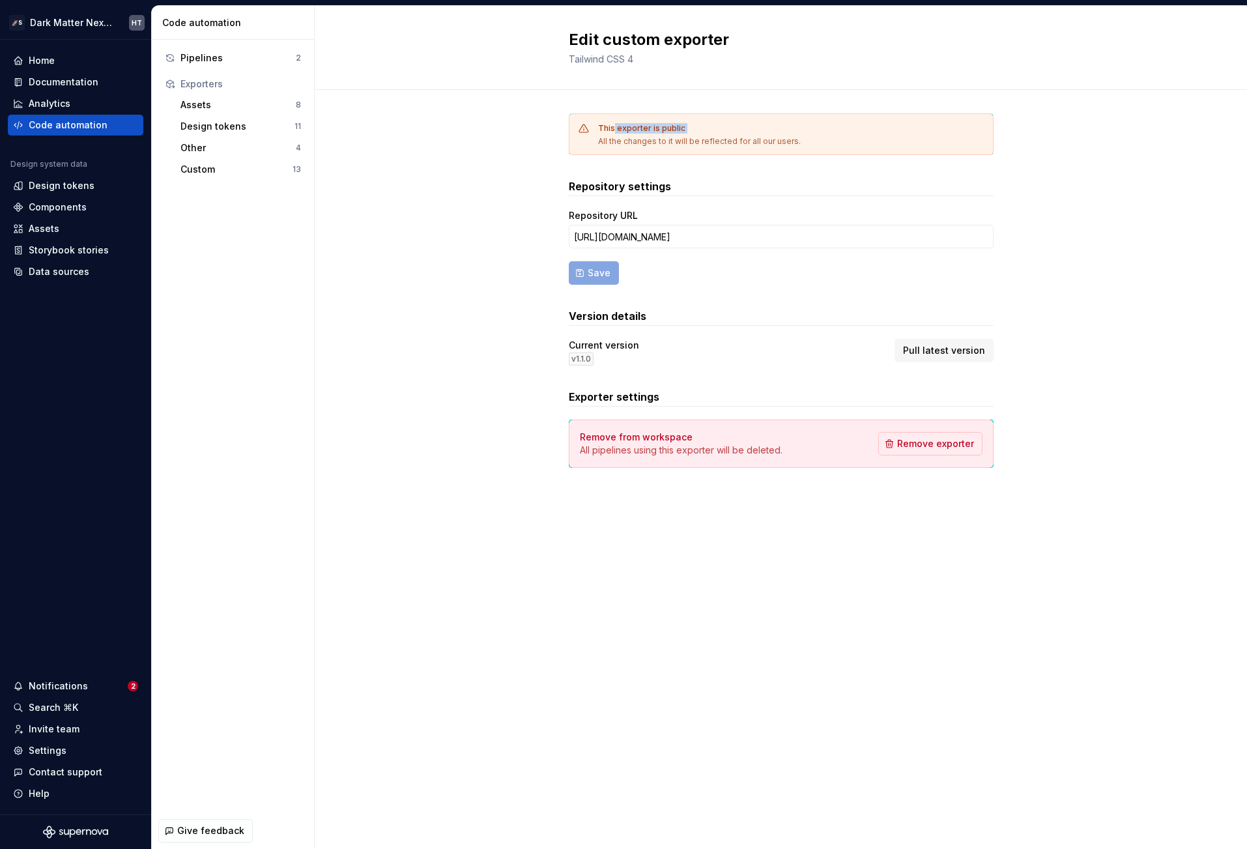
drag, startPoint x: 614, startPoint y: 128, endPoint x: 775, endPoint y: 132, distance: 161.0
click at [773, 131] on div "This exporter is public All the changes to it will be reflected for all our use…" at bounding box center [791, 134] width 387 height 23
click at [775, 132] on div "This exporter is public All the changes to it will be reflected for all our use…" at bounding box center [791, 134] width 387 height 23
click at [927, 235] on input "[URL][DOMAIN_NAME]" at bounding box center [781, 236] width 425 height 23
click at [941, 341] on button "Pull latest version" at bounding box center [944, 350] width 99 height 23
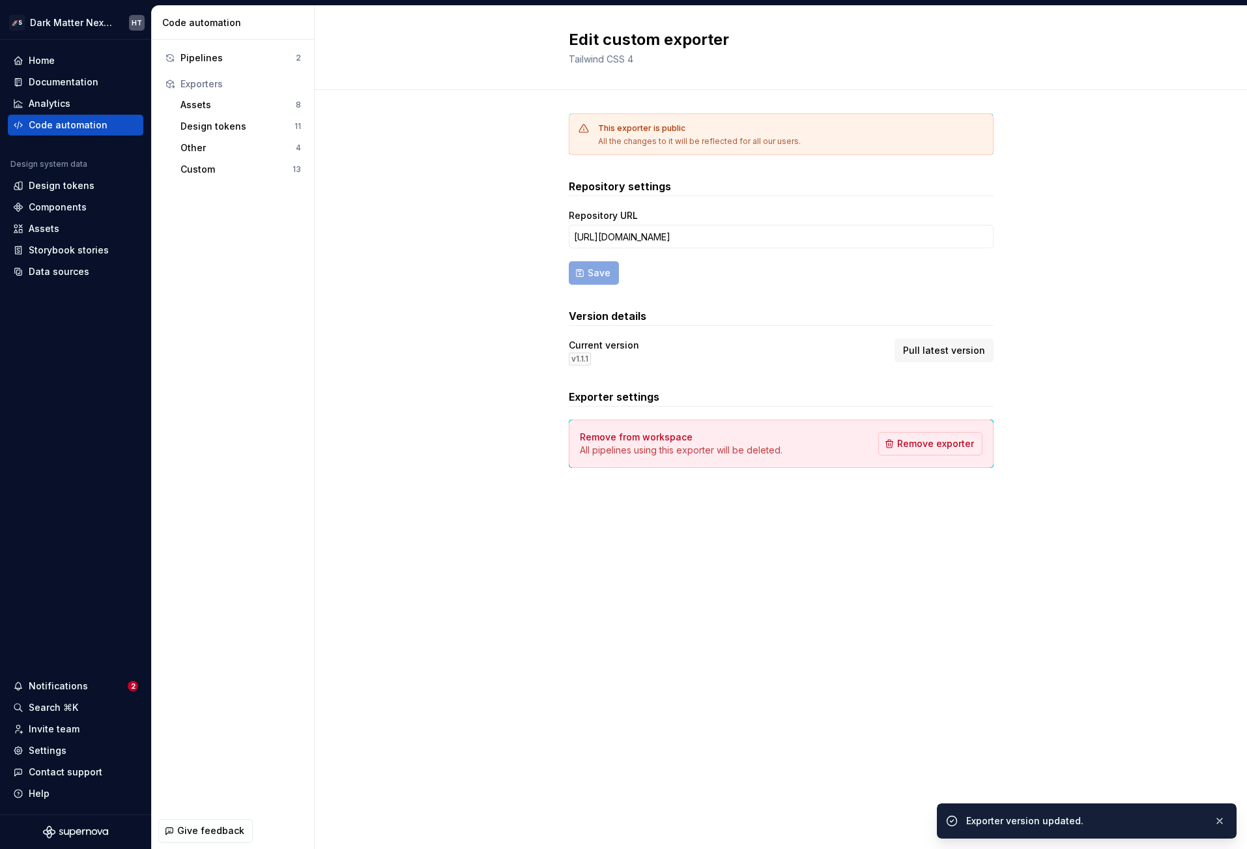
click at [449, 323] on div "This exporter is public All the changes to it will be reflected for all our use…" at bounding box center [781, 303] width 932 height 427
click at [230, 125] on div "Design tokens" at bounding box center [238, 126] width 114 height 13
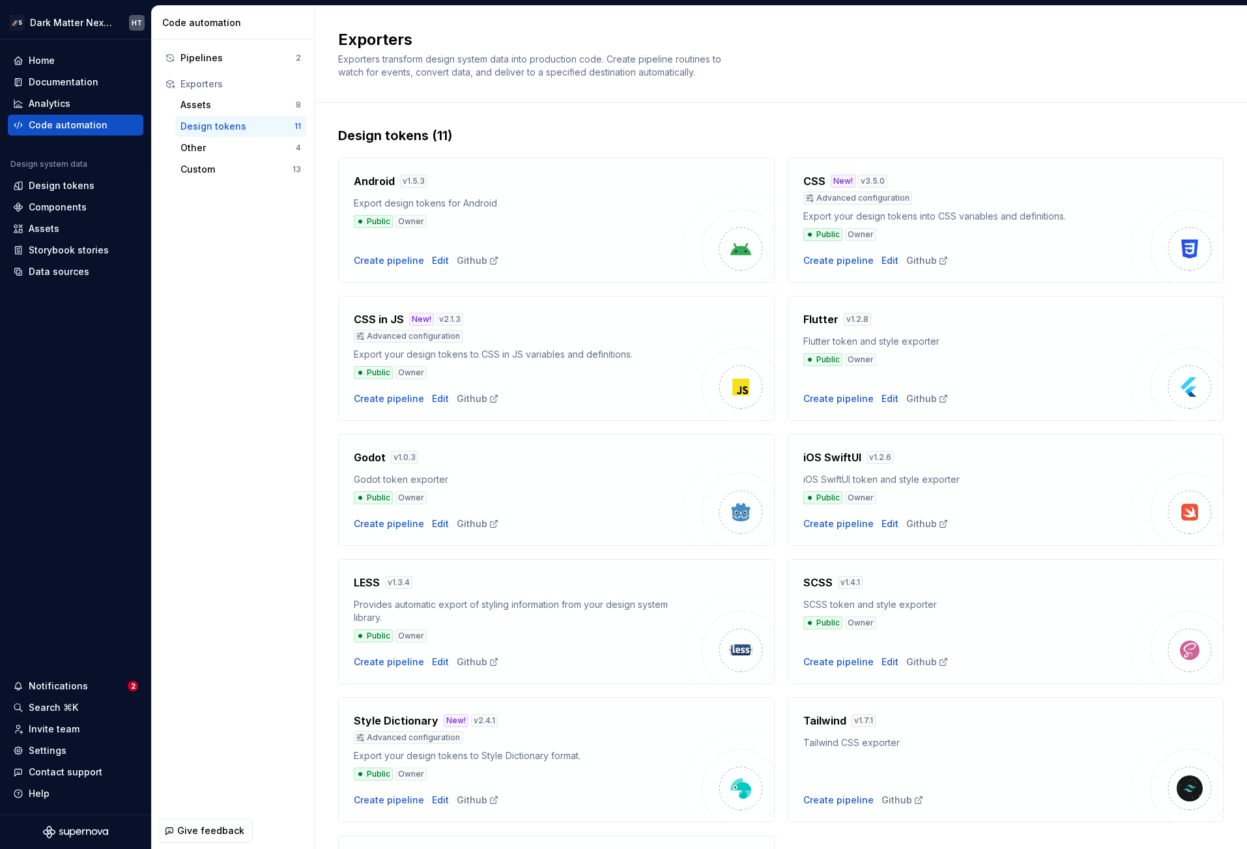
scroll to position [161, 0]
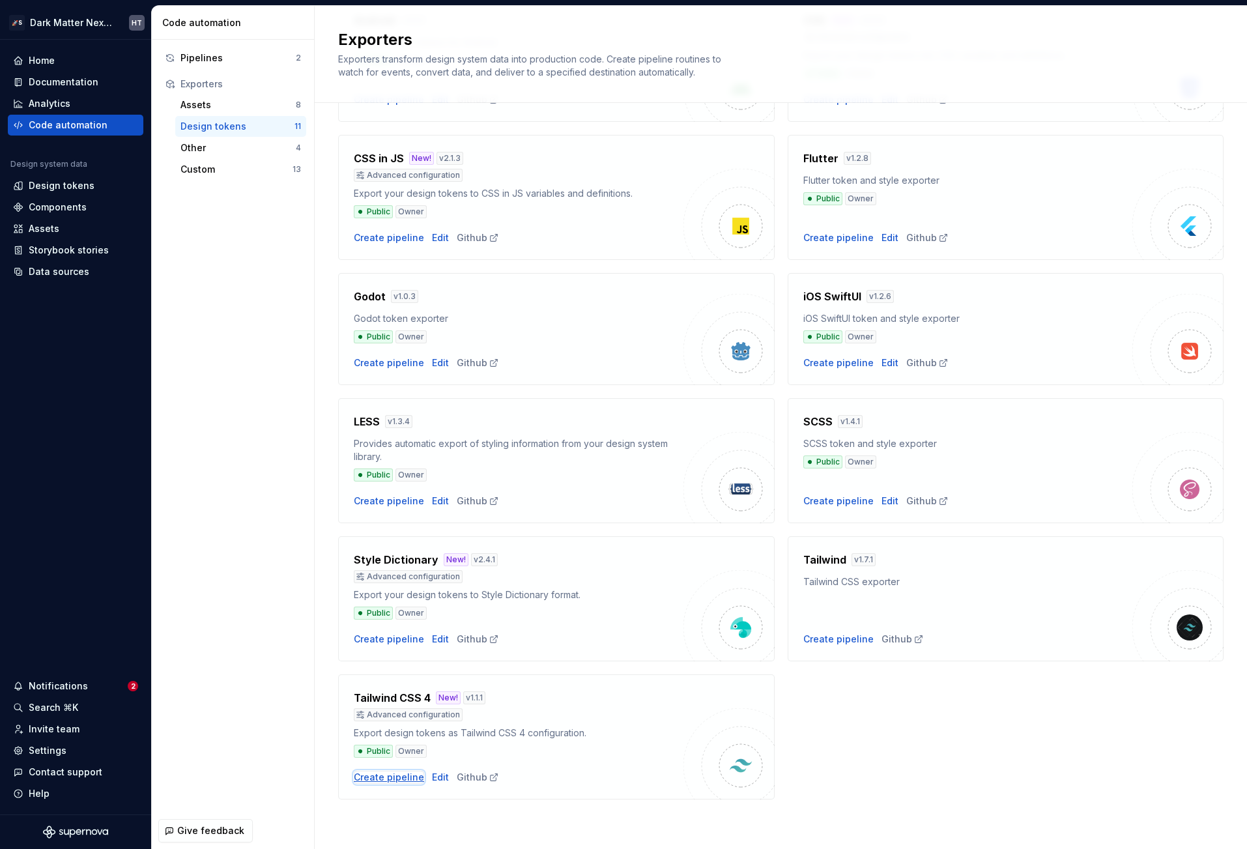
click at [387, 771] on div "Create pipeline" at bounding box center [389, 777] width 70 height 13
type textarea "*"
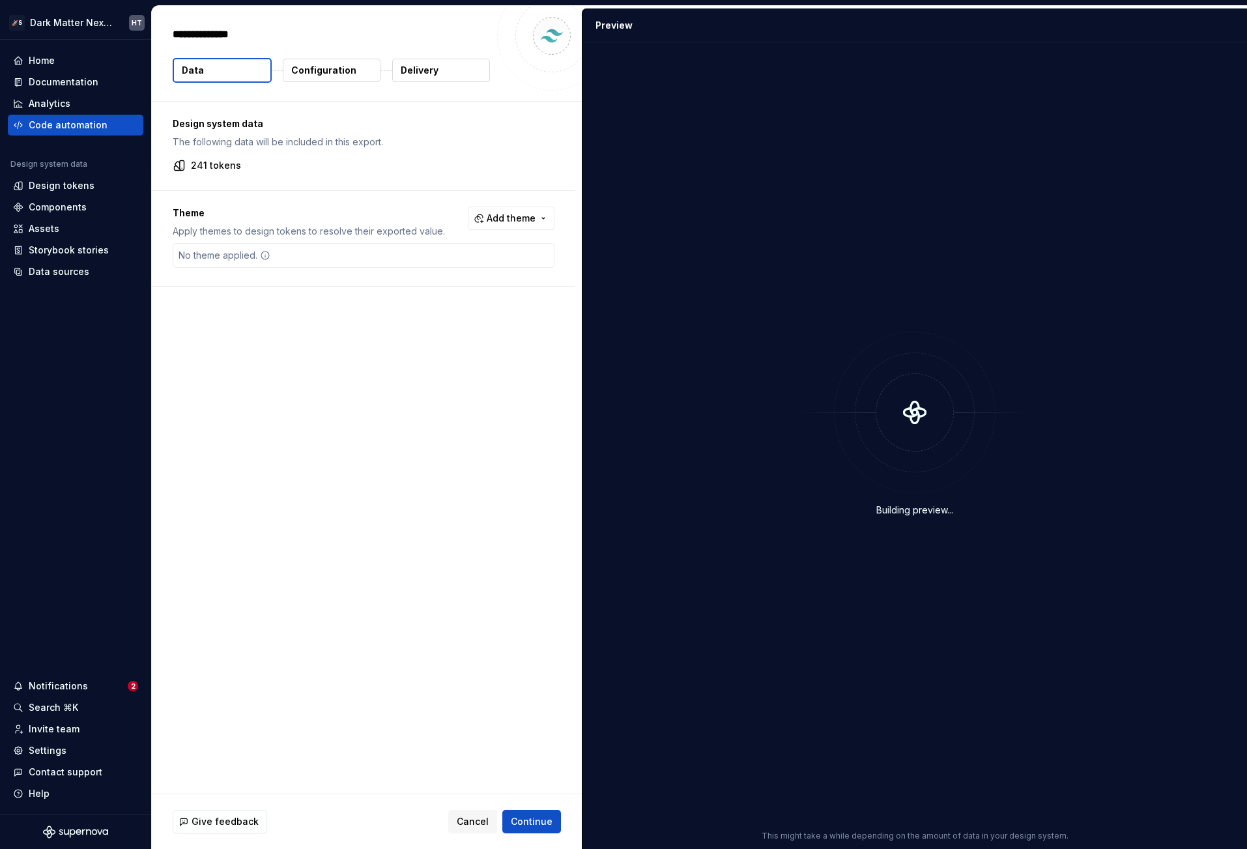
click at [331, 72] on p "Configuration" at bounding box center [323, 70] width 65 height 13
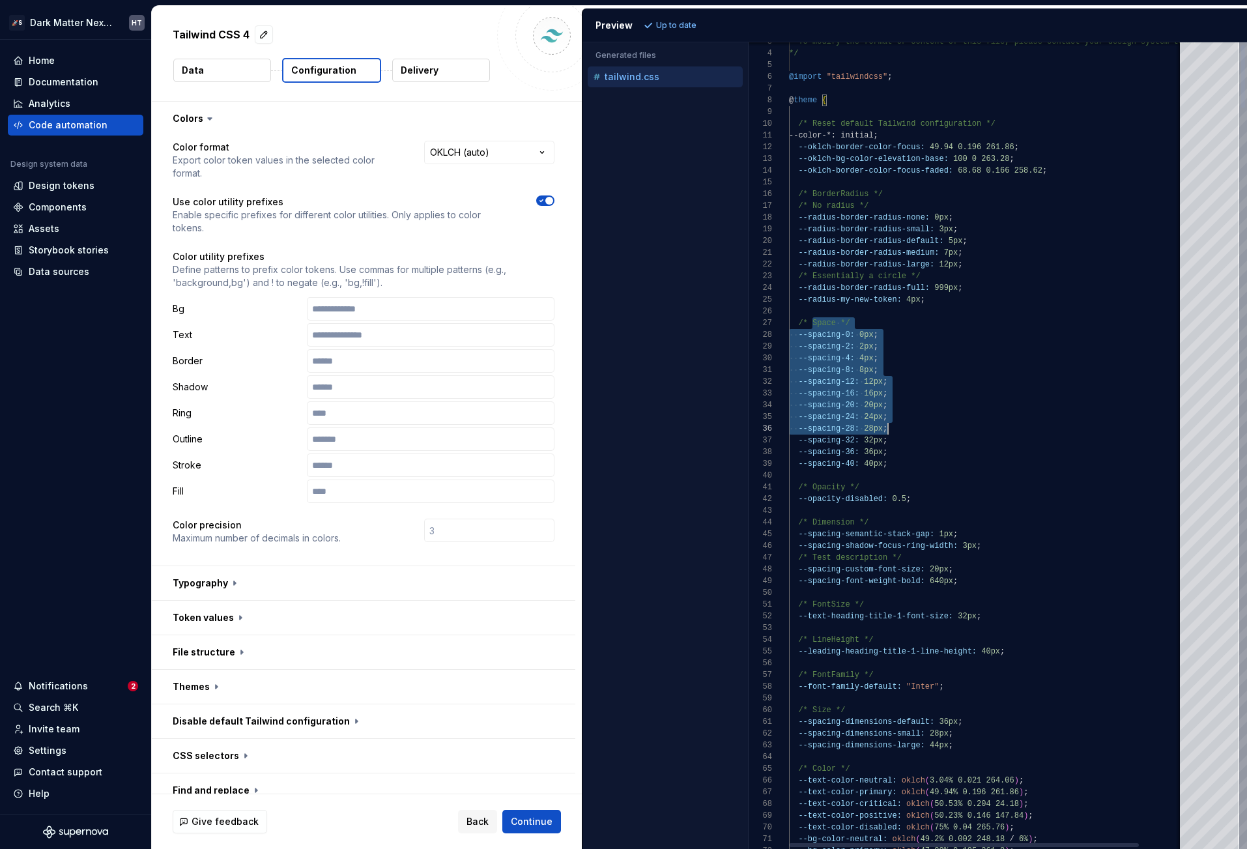
scroll to position [70, 70]
drag, startPoint x: 812, startPoint y: 323, endPoint x: 951, endPoint y: 491, distance: 218.5
type textarea "**********"
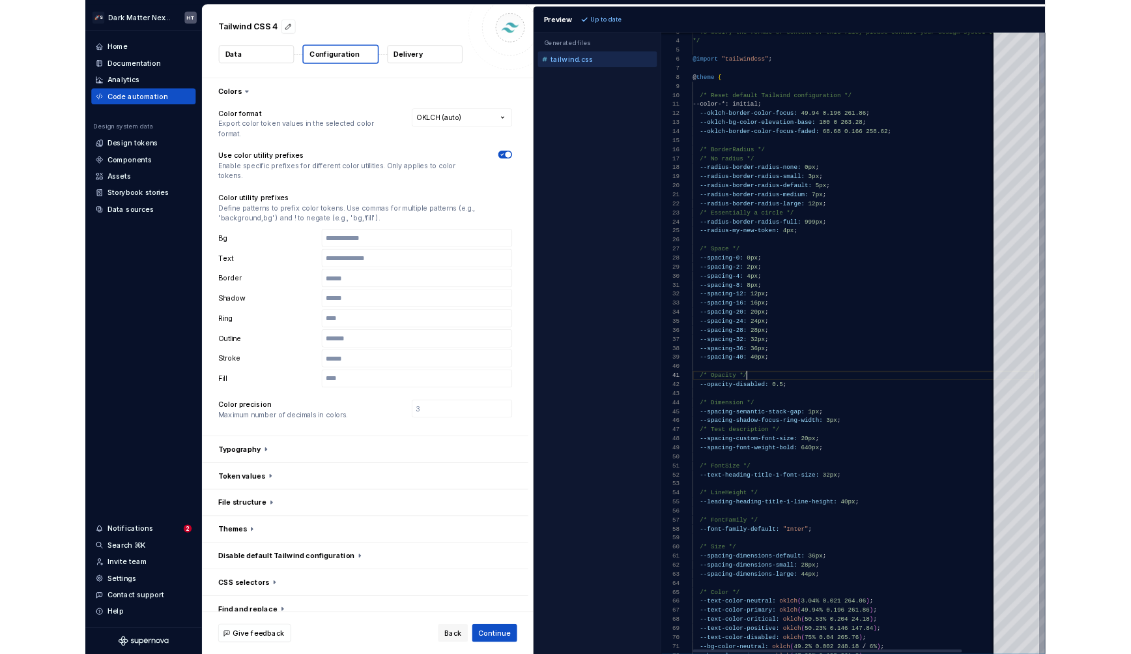
scroll to position [0, 70]
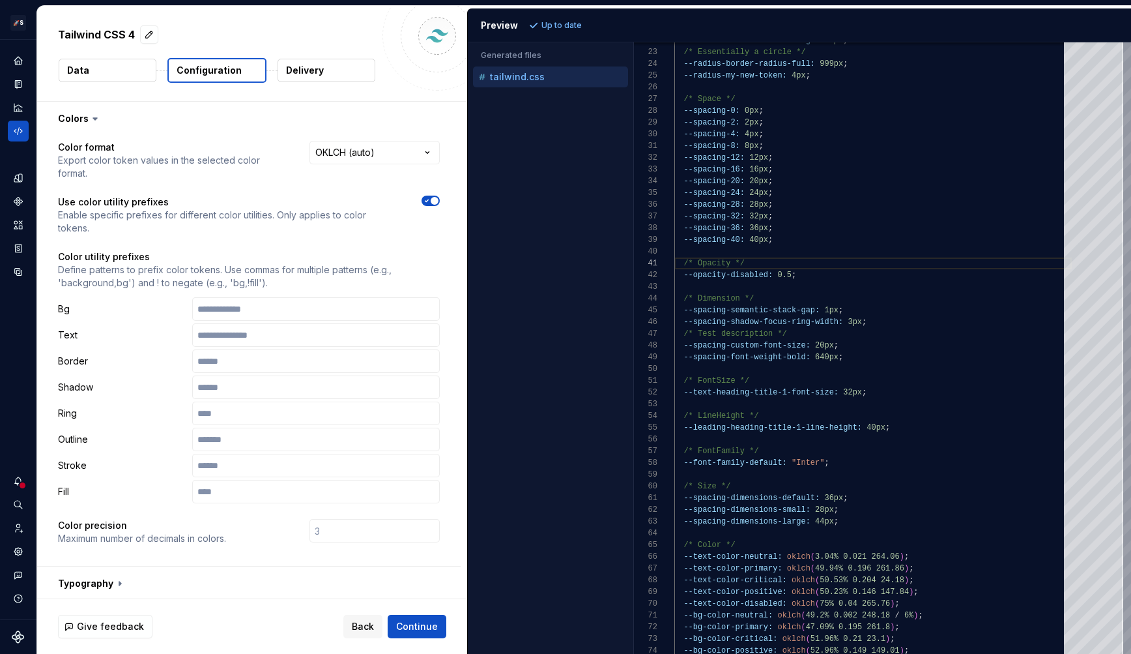
click at [550, 254] on div "Accessibility guide for tree . Navigate the tree with the arrow keys. Common tr…" at bounding box center [551, 358] width 166 height 590
click at [556, 158] on div "Accessibility guide for tree . Navigate the tree with the arrow keys. Common tr…" at bounding box center [551, 358] width 166 height 590
click at [510, 268] on div "Accessibility guide for tree . Navigate the tree with the arrow keys. Common tr…" at bounding box center [551, 358] width 166 height 590
click at [592, 280] on div "Accessibility guide for tree . Navigate the tree with the arrow keys. Common tr…" at bounding box center [551, 358] width 166 height 590
